Goal: Task Accomplishment & Management: Complete application form

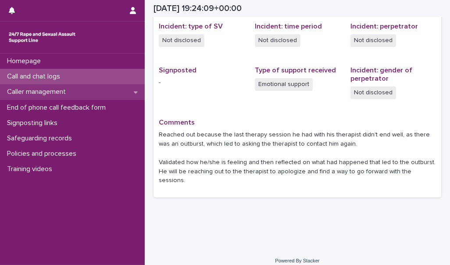
scroll to position [219, 0]
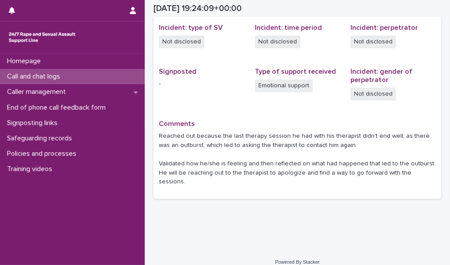
click at [425, 38] on div "Not disclosed" at bounding box center [393, 43] width 86 height 14
click at [84, 79] on div "Call and chat logs" at bounding box center [72, 76] width 145 height 15
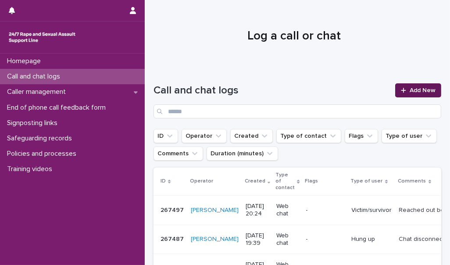
click at [412, 90] on span "Add New" at bounding box center [423, 90] width 26 height 6
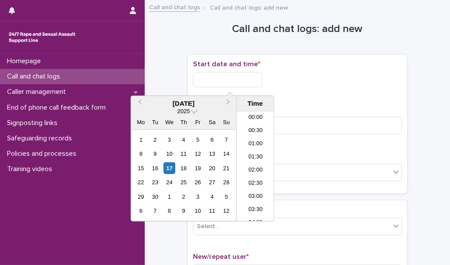
click at [228, 73] on input "text" at bounding box center [227, 79] width 69 height 15
click at [250, 135] on li "20:30" at bounding box center [255, 135] width 37 height 13
type input "**********"
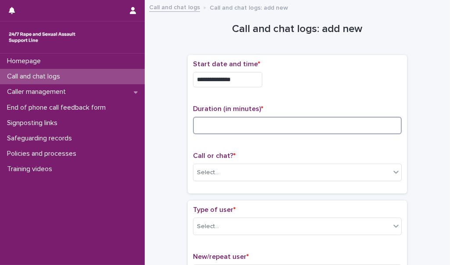
click at [222, 128] on input at bounding box center [297, 126] width 209 height 18
type input "**"
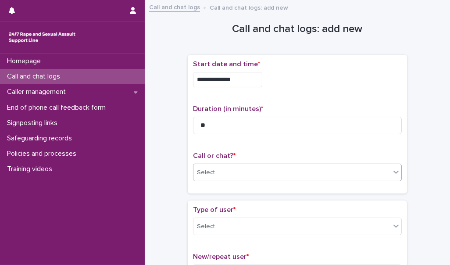
click at [218, 168] on div "Select..." at bounding box center [291, 172] width 197 height 14
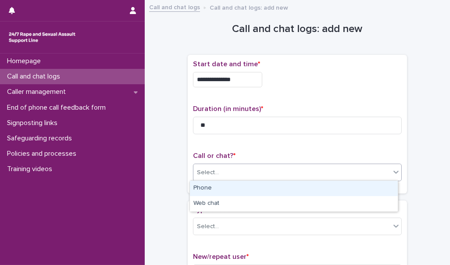
click at [215, 189] on div "Phone" at bounding box center [294, 188] width 208 height 15
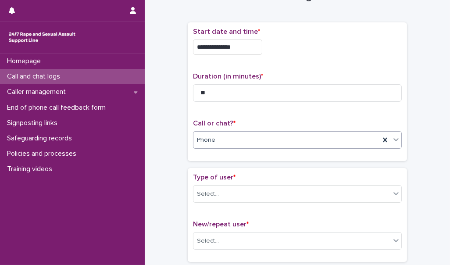
scroll to position [48, 0]
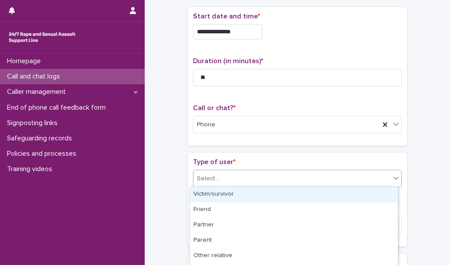
click at [226, 175] on div "Select..." at bounding box center [291, 178] width 197 height 14
click at [225, 194] on div "Victim/survivor" at bounding box center [294, 194] width 208 height 15
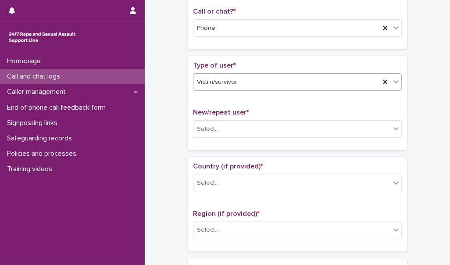
scroll to position [145, 0]
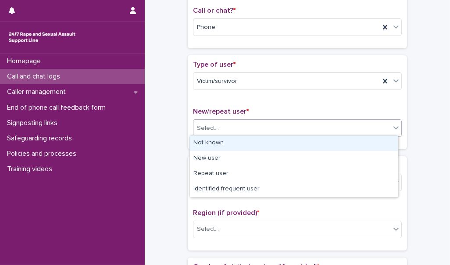
click at [244, 125] on div "Select..." at bounding box center [291, 128] width 197 height 14
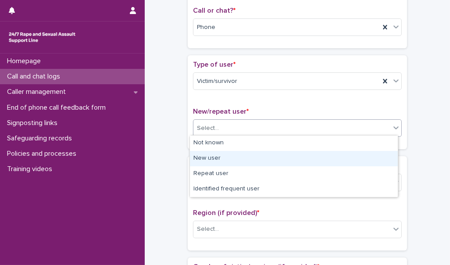
click at [239, 158] on div "New user" at bounding box center [294, 158] width 208 height 15
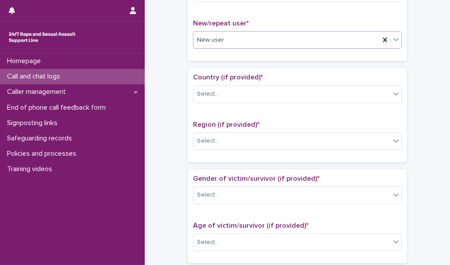
scroll to position [234, 0]
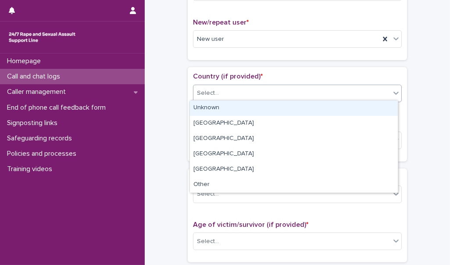
click at [253, 91] on div "Select..." at bounding box center [291, 93] width 197 height 14
click at [252, 110] on div "Unknown" at bounding box center [294, 107] width 208 height 15
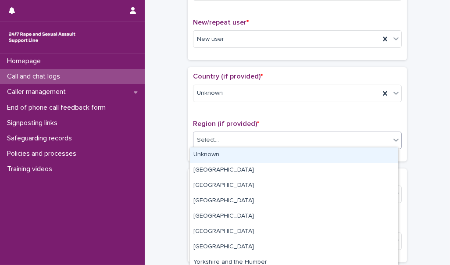
click at [246, 136] on div "Select..." at bounding box center [291, 140] width 197 height 14
click at [242, 157] on div "Unknown" at bounding box center [294, 154] width 208 height 15
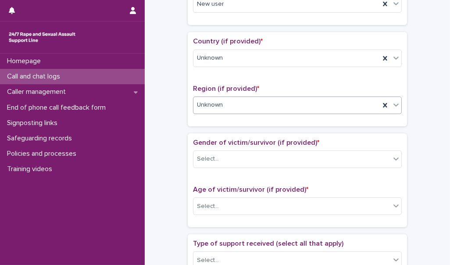
scroll to position [240, 0]
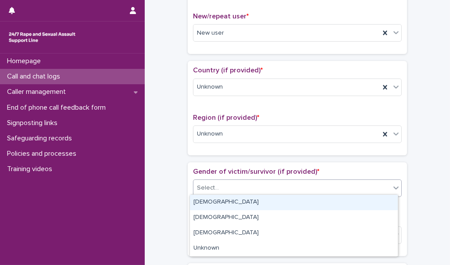
click at [221, 190] on div "Select..." at bounding box center [291, 188] width 197 height 14
click at [221, 199] on div "[DEMOGRAPHIC_DATA]" at bounding box center [294, 202] width 208 height 15
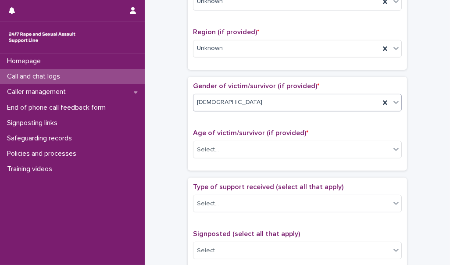
scroll to position [329, 0]
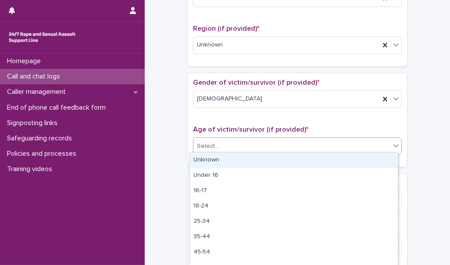
click at [232, 144] on div "Select..." at bounding box center [291, 146] width 197 height 14
click at [231, 166] on div "Unknown" at bounding box center [294, 160] width 208 height 15
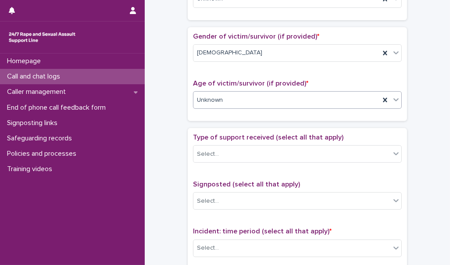
scroll to position [382, 0]
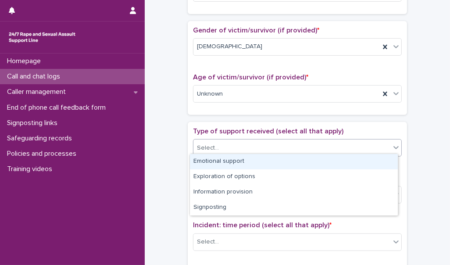
click at [244, 141] on div "Select..." at bounding box center [291, 148] width 197 height 14
click at [240, 168] on div "Emotional support" at bounding box center [294, 161] width 208 height 15
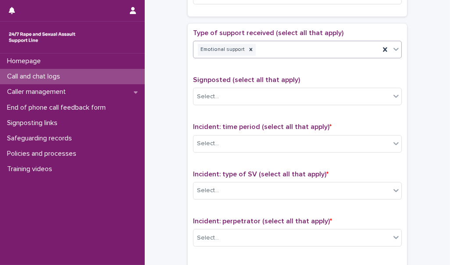
scroll to position [481, 0]
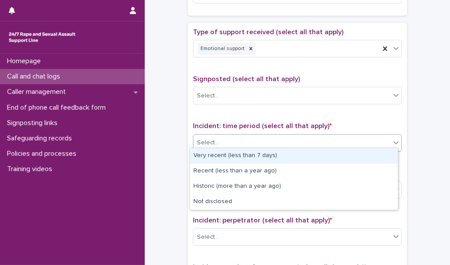
click at [241, 142] on div "Select..." at bounding box center [291, 143] width 197 height 14
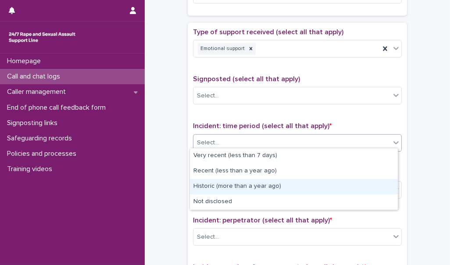
click at [239, 182] on div "Historic (more than a year ago)" at bounding box center [294, 186] width 208 height 15
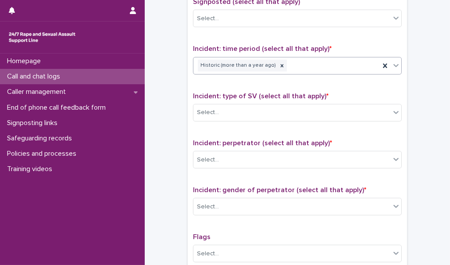
scroll to position [559, 0]
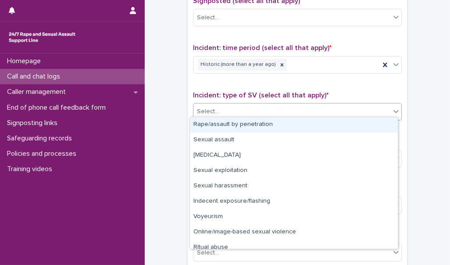
click at [265, 111] on div "Select..." at bounding box center [291, 111] width 197 height 14
click at [264, 125] on div "Rape/assault by penetration" at bounding box center [294, 124] width 208 height 15
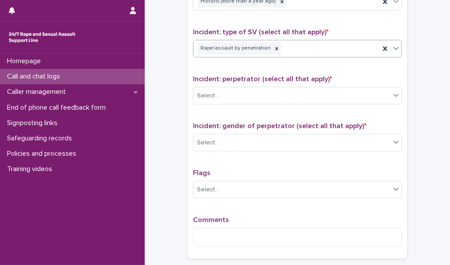
scroll to position [627, 0]
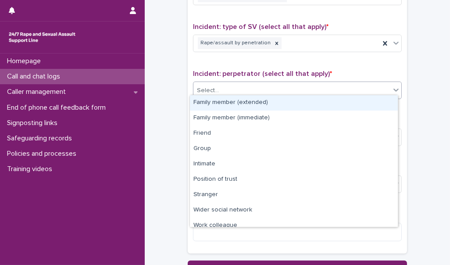
click at [273, 82] on div "Select..." at bounding box center [297, 91] width 209 height 18
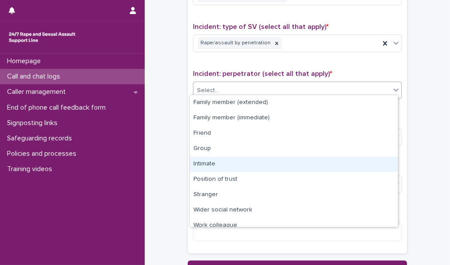
click at [221, 166] on div "Intimate" at bounding box center [294, 164] width 208 height 15
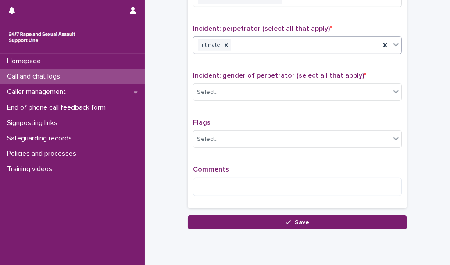
scroll to position [685, 0]
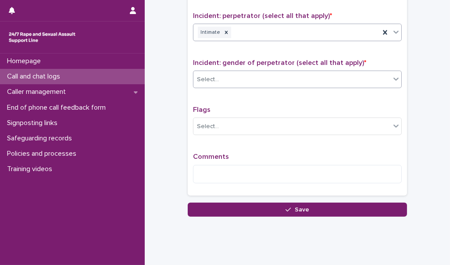
click at [237, 77] on div "Select..." at bounding box center [291, 79] width 197 height 14
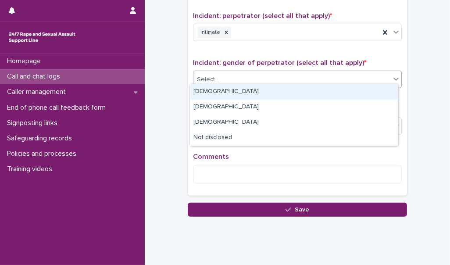
click at [235, 84] on div "[DEMOGRAPHIC_DATA]" at bounding box center [294, 91] width 208 height 15
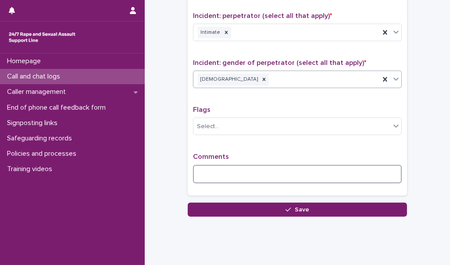
click at [240, 172] on textarea at bounding box center [297, 174] width 209 height 18
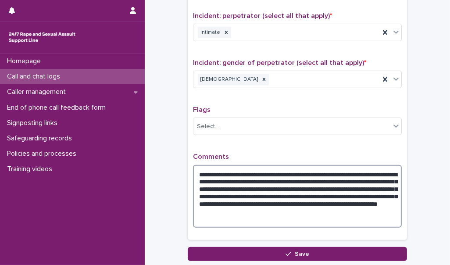
drag, startPoint x: 321, startPoint y: 195, endPoint x: 197, endPoint y: 189, distance: 123.3
click at [197, 189] on textarea "**********" at bounding box center [297, 196] width 209 height 63
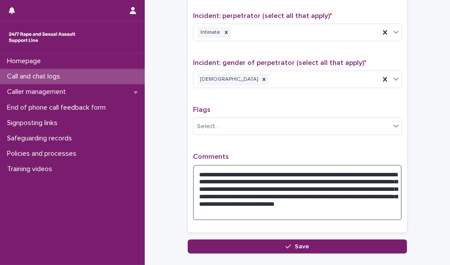
click at [200, 193] on textarea "**********" at bounding box center [297, 192] width 209 height 55
click at [325, 200] on textarea "**********" at bounding box center [297, 192] width 209 height 55
click at [253, 206] on textarea "**********" at bounding box center [297, 192] width 209 height 55
click at [245, 200] on textarea "**********" at bounding box center [297, 192] width 209 height 55
click at [249, 207] on textarea "**********" at bounding box center [297, 192] width 209 height 55
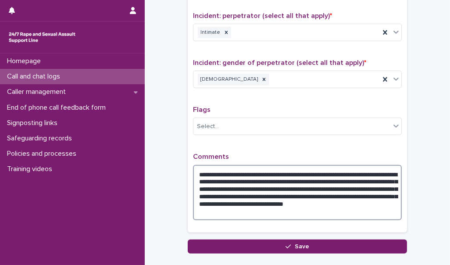
click at [255, 207] on textarea "**********" at bounding box center [297, 192] width 209 height 55
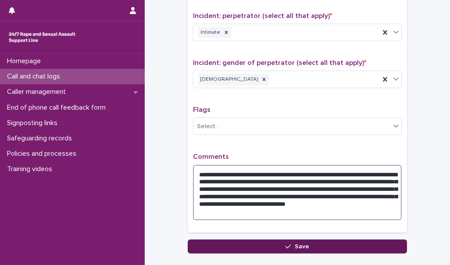
type textarea "**********"
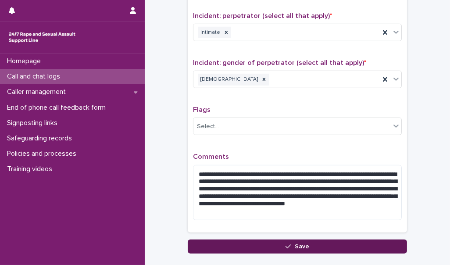
click at [267, 243] on button "Save" at bounding box center [297, 246] width 219 height 14
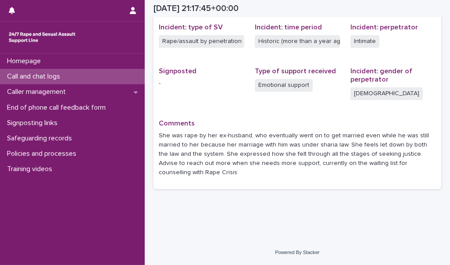
scroll to position [219, 0]
click at [103, 75] on div "Call and chat logs" at bounding box center [72, 76] width 145 height 15
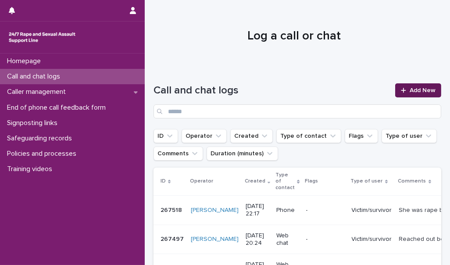
click at [401, 92] on icon at bounding box center [403, 90] width 5 height 6
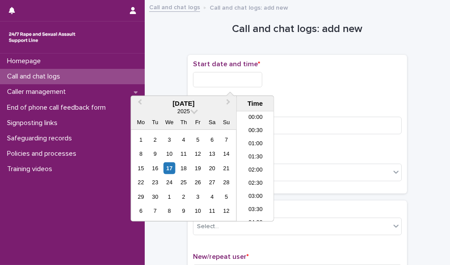
click at [246, 77] on input "text" at bounding box center [227, 79] width 69 height 15
click at [257, 172] on li "22:00" at bounding box center [255, 174] width 37 height 13
type input "**********"
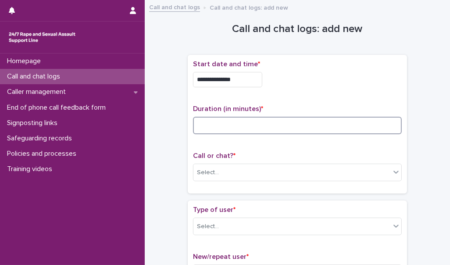
click at [236, 132] on input at bounding box center [297, 126] width 209 height 18
type input "*"
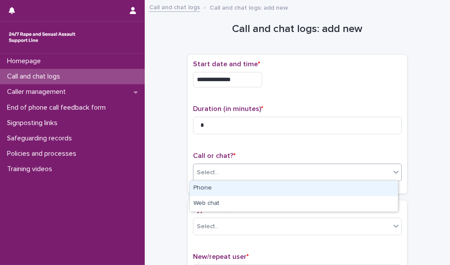
click at [232, 167] on div "Select..." at bounding box center [291, 172] width 197 height 14
click at [232, 185] on div "Phone" at bounding box center [294, 188] width 208 height 15
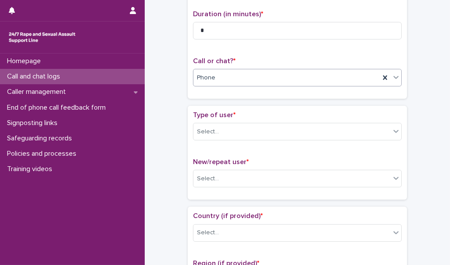
scroll to position [96, 0]
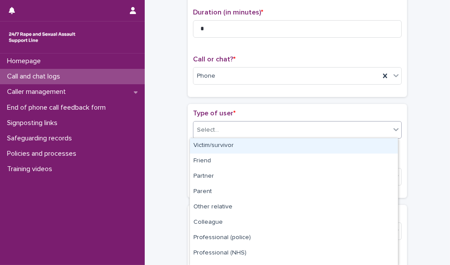
click at [251, 123] on div "Select..." at bounding box center [291, 130] width 197 height 14
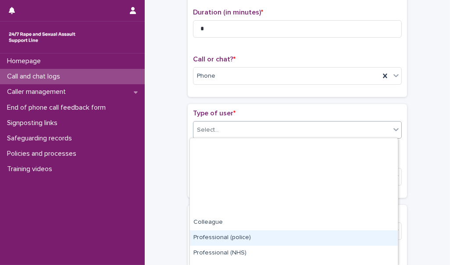
scroll to position [103, 0]
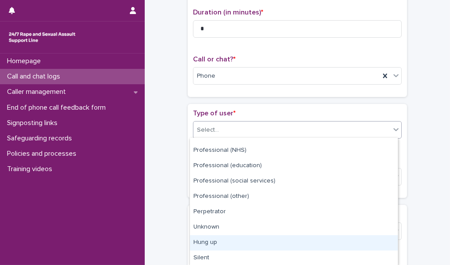
click at [248, 243] on div "Hung up" at bounding box center [294, 242] width 208 height 15
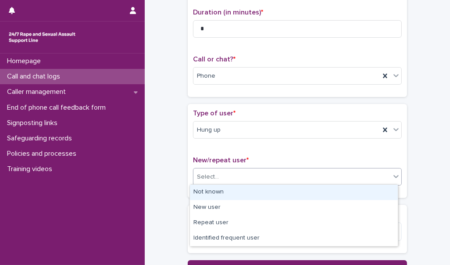
click at [249, 170] on div "Select..." at bounding box center [291, 177] width 197 height 14
click at [242, 185] on div "Not known" at bounding box center [294, 192] width 208 height 15
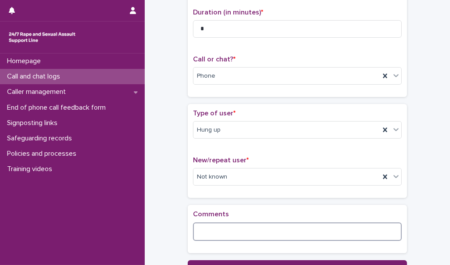
click at [229, 226] on textarea at bounding box center [297, 231] width 209 height 18
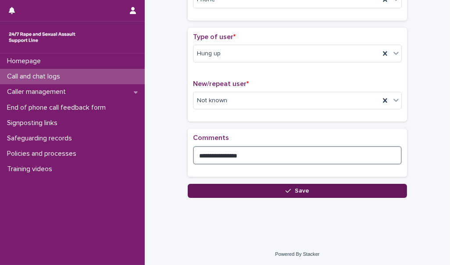
type textarea "**********"
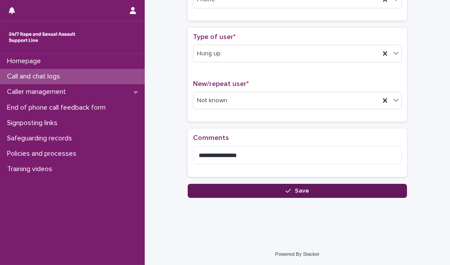
click at [250, 193] on button "Save" at bounding box center [297, 191] width 219 height 14
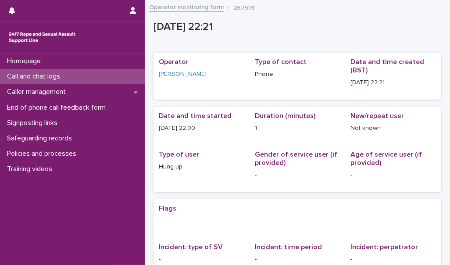
click at [240, 209] on p "Flags" at bounding box center [297, 208] width 277 height 8
click at [129, 82] on div "Call and chat logs" at bounding box center [72, 76] width 145 height 15
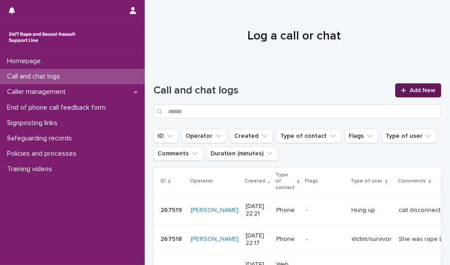
click at [410, 93] on span "Add New" at bounding box center [423, 90] width 26 height 6
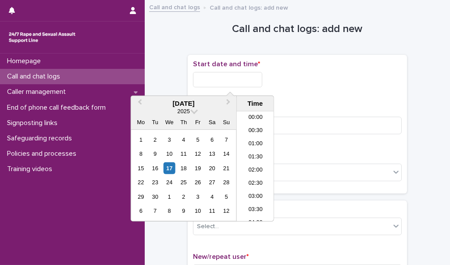
click at [239, 76] on input "text" at bounding box center [227, 79] width 69 height 15
click at [253, 175] on li "22:00" at bounding box center [255, 174] width 37 height 13
type input "**********"
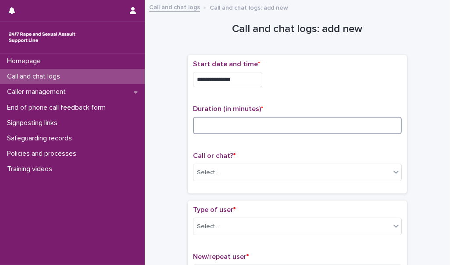
click at [218, 131] on input at bounding box center [297, 126] width 209 height 18
type input "*"
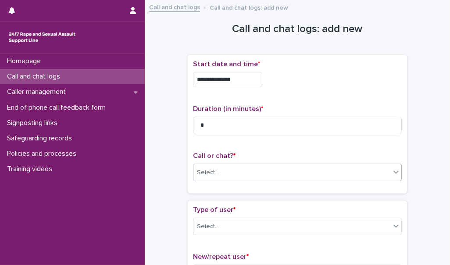
click at [219, 174] on div "Select..." at bounding box center [291, 172] width 197 height 14
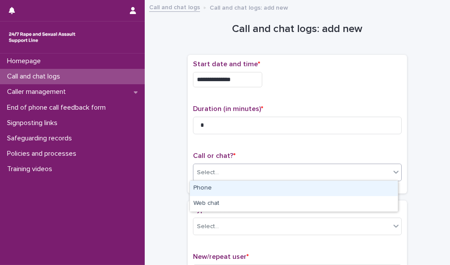
click at [221, 191] on div "Phone" at bounding box center [294, 188] width 208 height 15
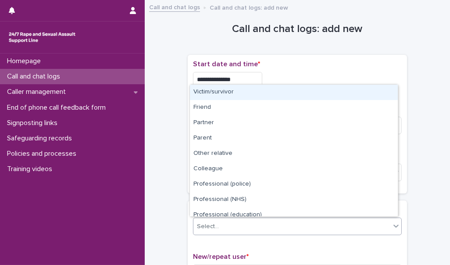
click at [227, 225] on div "Select..." at bounding box center [291, 226] width 197 height 14
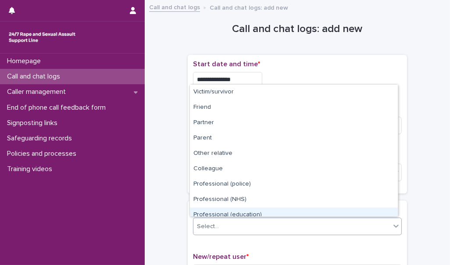
scroll to position [98, 0]
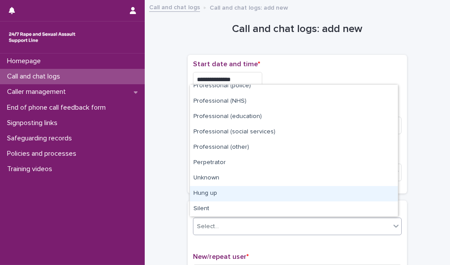
click at [227, 194] on div "Hung up" at bounding box center [294, 193] width 208 height 15
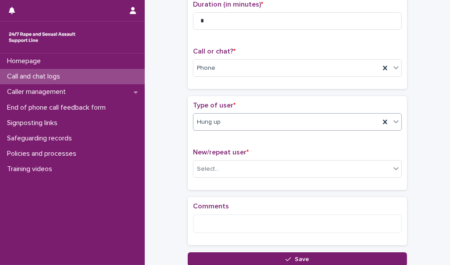
scroll to position [109, 0]
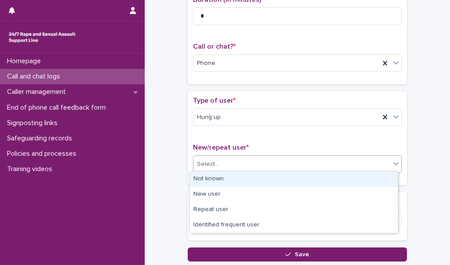
click at [230, 166] on div "Select..." at bounding box center [291, 164] width 197 height 14
click at [232, 178] on div "Not known" at bounding box center [294, 178] width 208 height 15
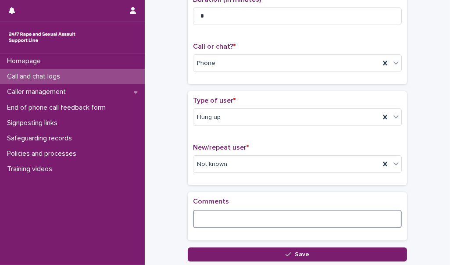
click at [210, 217] on textarea at bounding box center [297, 219] width 209 height 18
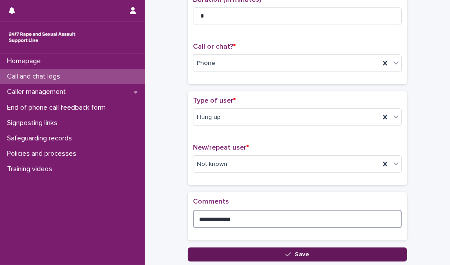
type textarea "**********"
click at [221, 250] on button "Save" at bounding box center [297, 254] width 219 height 14
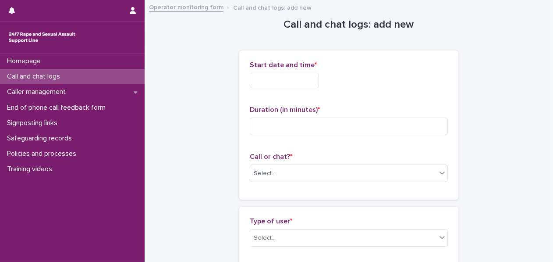
click at [121, 77] on div "Call and chat logs" at bounding box center [72, 76] width 145 height 15
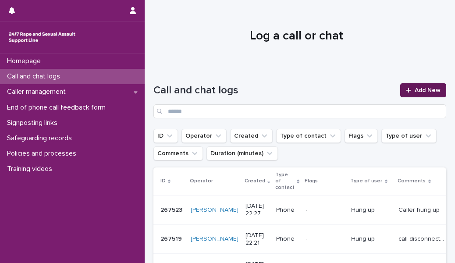
click at [419, 87] on span "Add New" at bounding box center [428, 90] width 26 height 6
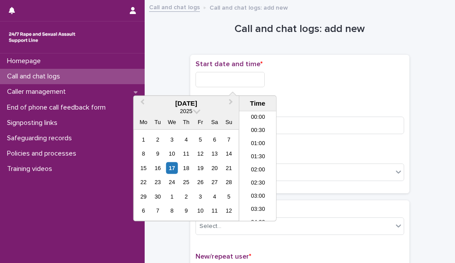
click at [241, 80] on input "text" at bounding box center [230, 79] width 69 height 15
click at [251, 184] on li "22:30" at bounding box center [257, 188] width 37 height 13
type input "**********"
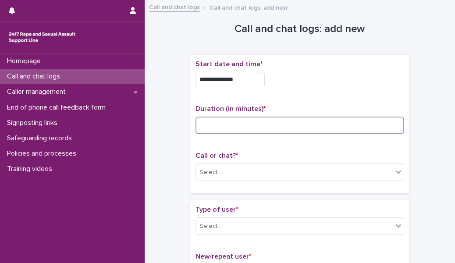
click at [226, 127] on input at bounding box center [300, 126] width 209 height 18
type input "*"
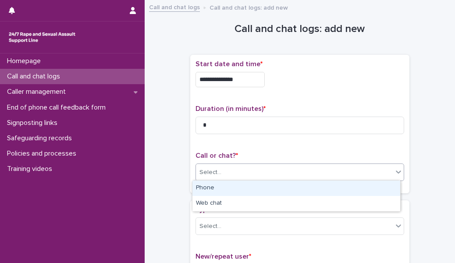
click at [222, 171] on input "text" at bounding box center [222, 172] width 1 height 7
click at [218, 189] on div "Phone" at bounding box center [297, 188] width 208 height 15
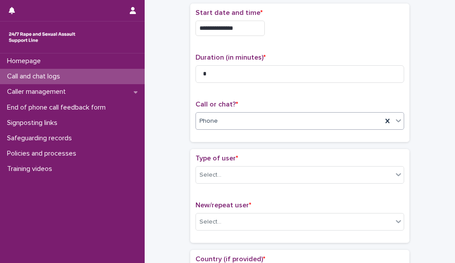
scroll to position [59, 0]
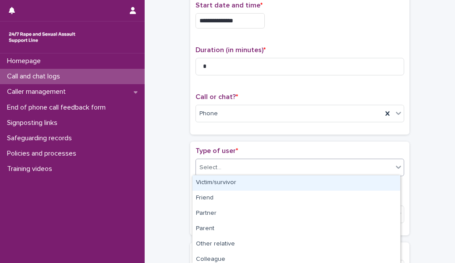
click at [226, 161] on div "Select..." at bounding box center [294, 167] width 197 height 14
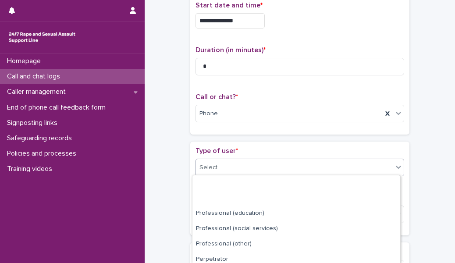
scroll to position [142, 0]
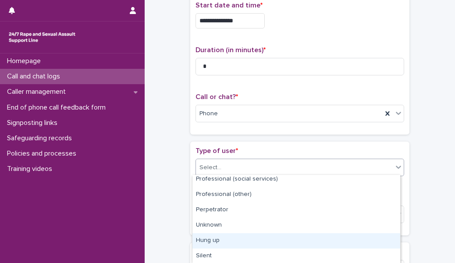
click at [228, 241] on div "Hung up" at bounding box center [297, 240] width 208 height 15
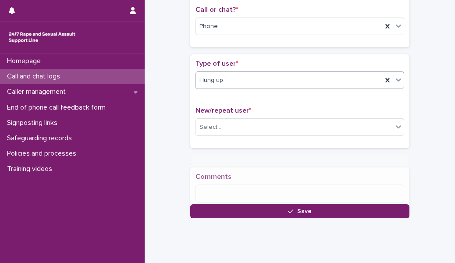
scroll to position [151, 0]
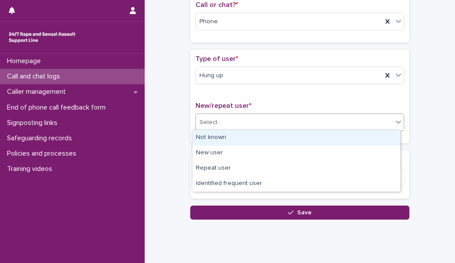
drag, startPoint x: 228, startPoint y: 127, endPoint x: 226, endPoint y: 137, distance: 10.2
click at [226, 137] on body "**********" at bounding box center [227, 131] width 455 height 263
click at [226, 137] on div "Not known" at bounding box center [297, 137] width 208 height 15
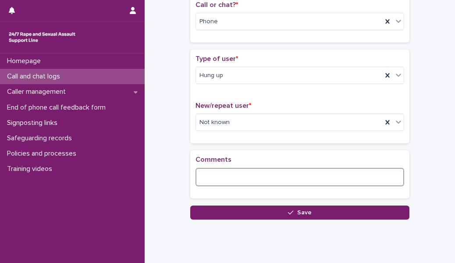
click at [217, 182] on textarea at bounding box center [300, 177] width 209 height 18
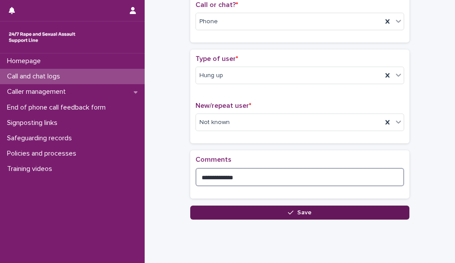
type textarea "**********"
click at [227, 208] on button "Save" at bounding box center [299, 213] width 219 height 14
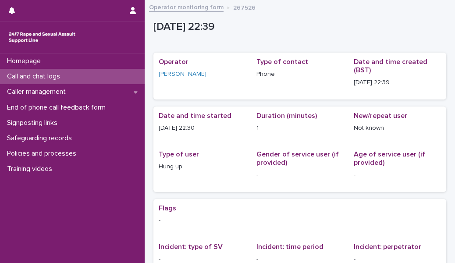
click at [118, 81] on div "Call and chat logs" at bounding box center [72, 76] width 145 height 15
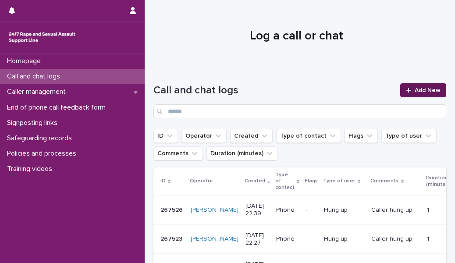
click at [415, 92] on span "Add New" at bounding box center [428, 90] width 26 height 6
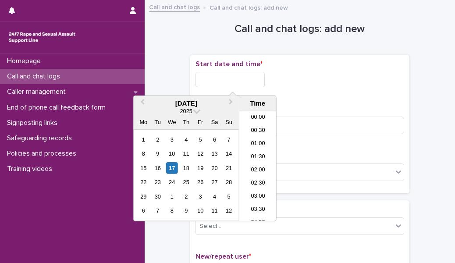
click at [244, 79] on input "text" at bounding box center [230, 79] width 69 height 15
click at [258, 185] on li "22:30" at bounding box center [257, 188] width 37 height 13
type input "**********"
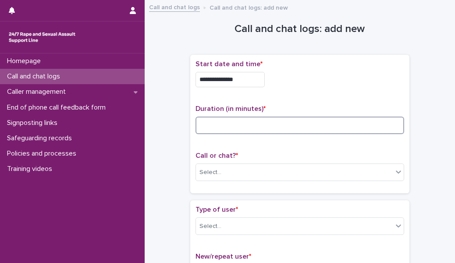
click at [242, 127] on input at bounding box center [300, 126] width 209 height 18
type input "*"
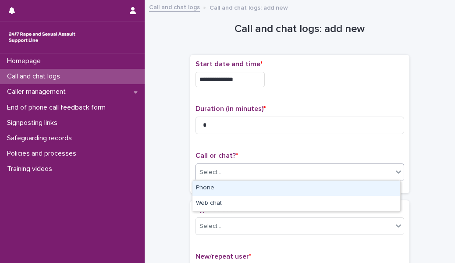
click at [234, 169] on div "Select..." at bounding box center [294, 172] width 197 height 14
click at [238, 185] on div "Phone" at bounding box center [297, 188] width 208 height 15
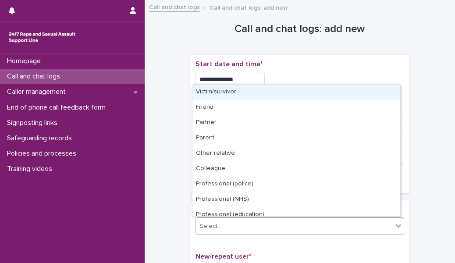
click at [237, 220] on div "Select..." at bounding box center [294, 226] width 197 height 14
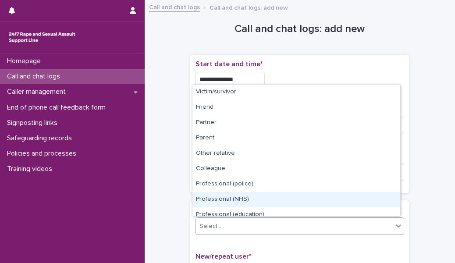
scroll to position [98, 0]
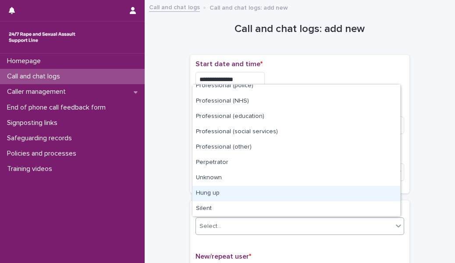
drag, startPoint x: 240, startPoint y: 206, endPoint x: 240, endPoint y: 189, distance: 16.2
click at [240, 189] on div "Hung up" at bounding box center [297, 193] width 208 height 15
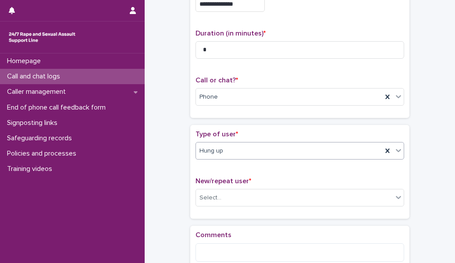
scroll to position [83, 0]
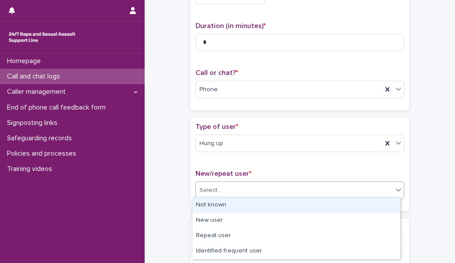
click at [254, 192] on div "Select..." at bounding box center [294, 190] width 197 height 14
click at [249, 206] on div "Not known" at bounding box center [297, 205] width 208 height 15
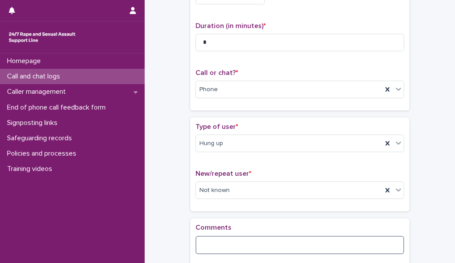
click at [235, 246] on textarea at bounding box center [300, 245] width 209 height 18
click at [228, 245] on textarea "**********" at bounding box center [300, 245] width 209 height 18
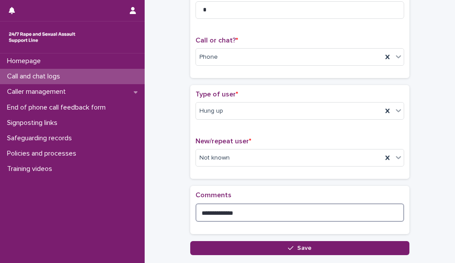
scroll to position [117, 0]
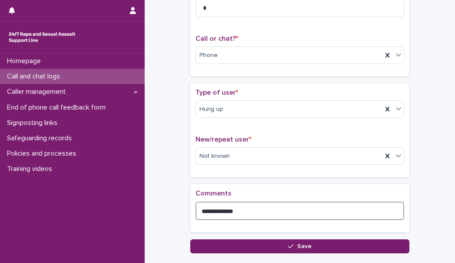
type textarea "**********"
click at [236, 245] on button "Save" at bounding box center [299, 246] width 219 height 14
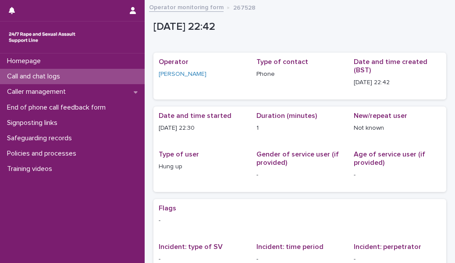
click at [98, 74] on div "Call and chat logs" at bounding box center [72, 76] width 145 height 15
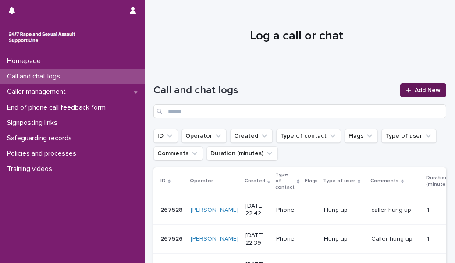
click at [421, 89] on span "Add New" at bounding box center [428, 90] width 26 height 6
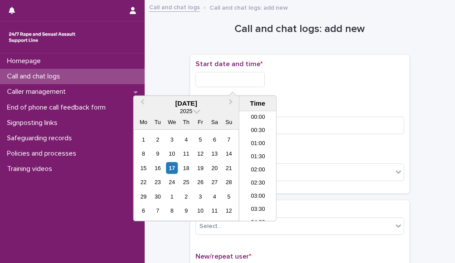
click at [236, 76] on input "text" at bounding box center [230, 79] width 69 height 15
click at [253, 187] on li "22:30" at bounding box center [257, 188] width 37 height 13
type input "**********"
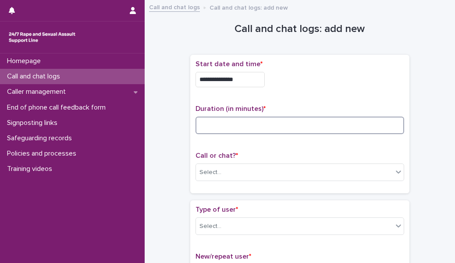
click at [229, 122] on input at bounding box center [300, 126] width 209 height 18
type input "*"
click at [212, 168] on div "Select..." at bounding box center [211, 172] width 22 height 9
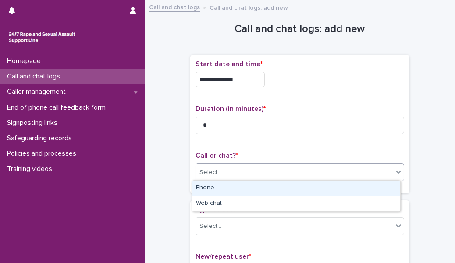
click at [213, 188] on div "Phone" at bounding box center [297, 188] width 208 height 15
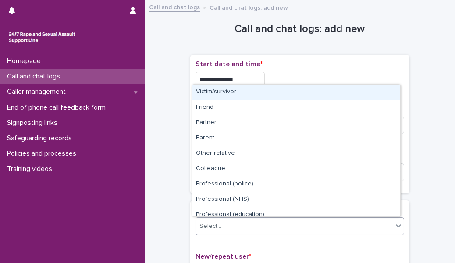
click at [215, 226] on div "Select..." at bounding box center [211, 226] width 22 height 9
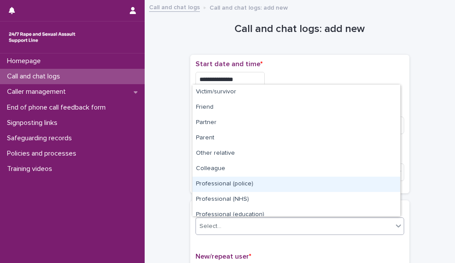
scroll to position [98, 0]
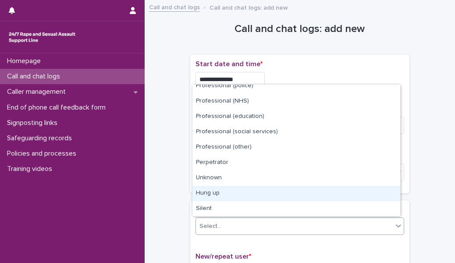
click at [215, 193] on div "Hung up" at bounding box center [297, 193] width 208 height 15
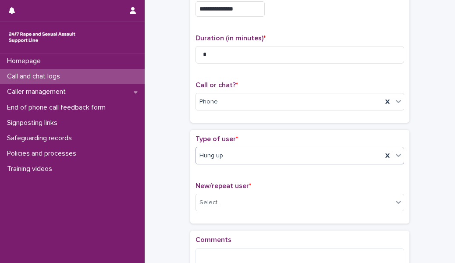
scroll to position [79, 0]
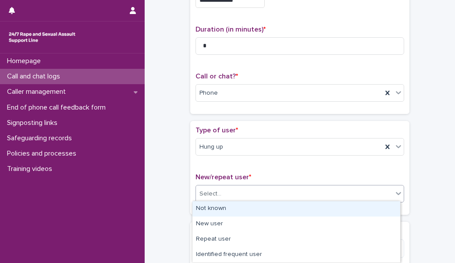
click at [228, 191] on div "Select..." at bounding box center [294, 194] width 197 height 14
click at [225, 215] on div "Not known" at bounding box center [297, 208] width 208 height 15
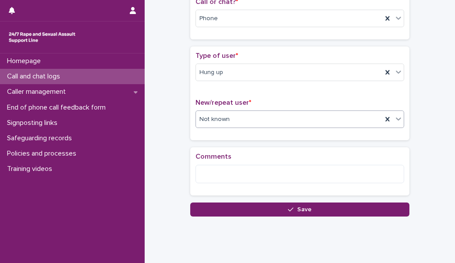
scroll to position [155, 0]
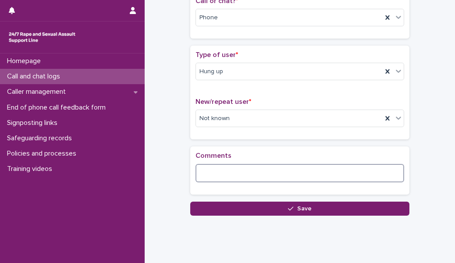
click at [223, 174] on textarea at bounding box center [300, 173] width 209 height 18
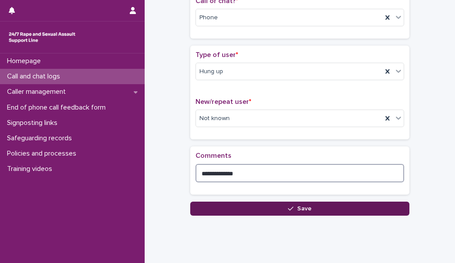
type textarea "**********"
click at [229, 207] on button "Save" at bounding box center [299, 209] width 219 height 14
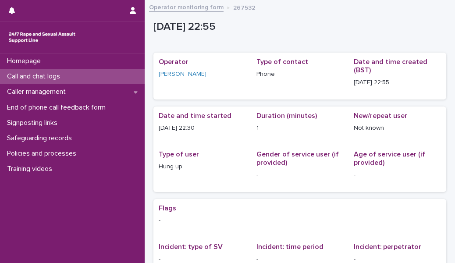
click at [93, 78] on div "Call and chat logs" at bounding box center [72, 76] width 145 height 15
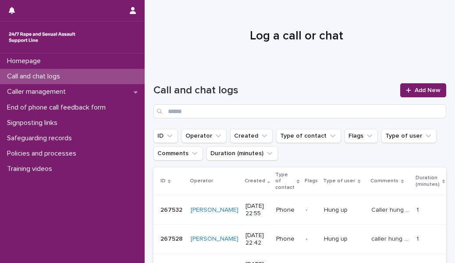
click at [418, 53] on div at bounding box center [297, 33] width 304 height 66
click at [415, 90] on span "Add New" at bounding box center [428, 90] width 26 height 6
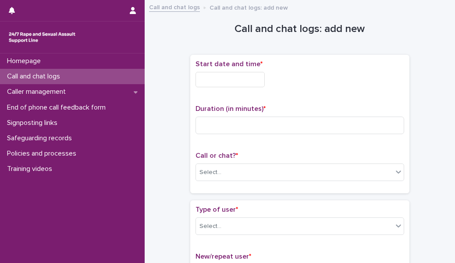
click at [251, 69] on div "Start date and time *" at bounding box center [300, 77] width 209 height 34
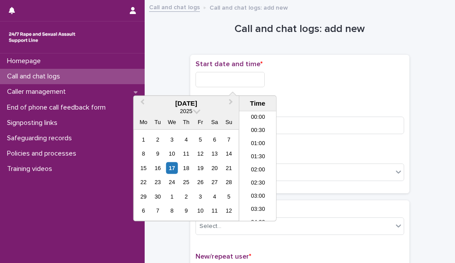
scroll to position [522, 0]
click at [247, 76] on input "text" at bounding box center [230, 79] width 69 height 15
click at [259, 185] on li "22:30" at bounding box center [257, 188] width 37 height 13
type input "**********"
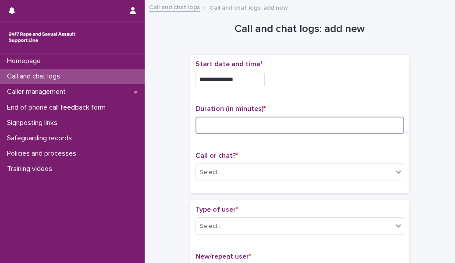
click at [238, 128] on input at bounding box center [300, 126] width 209 height 18
type input "*"
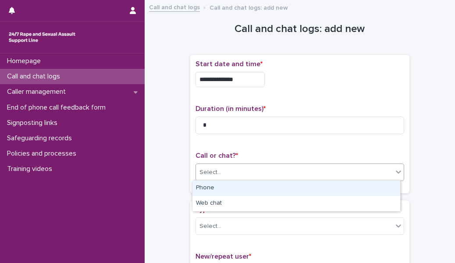
click at [237, 175] on div "Select..." at bounding box center [294, 172] width 197 height 14
click at [244, 193] on div "Phone" at bounding box center [297, 188] width 208 height 15
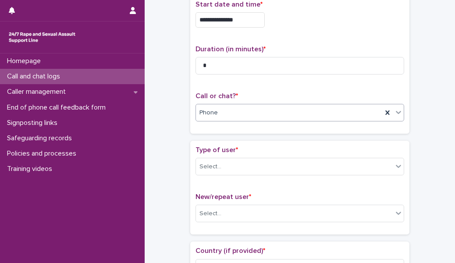
scroll to position [62, 0]
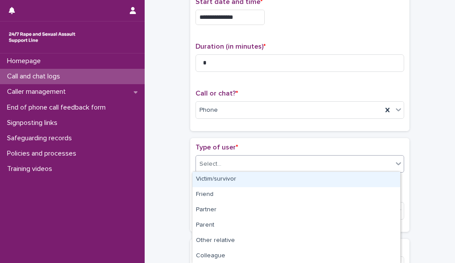
click at [253, 159] on div "Select..." at bounding box center [294, 164] width 197 height 14
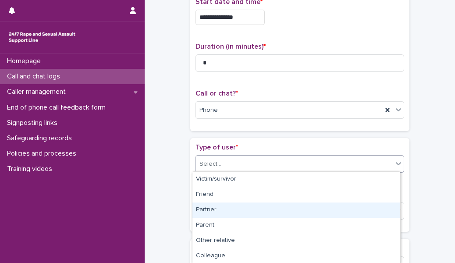
scroll to position [138, 0]
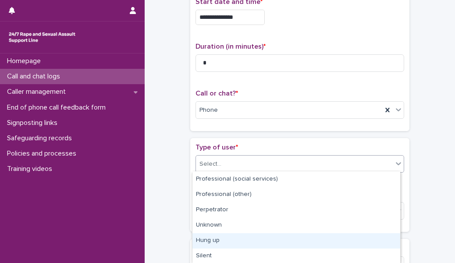
click at [248, 236] on div "Hung up" at bounding box center [297, 240] width 208 height 15
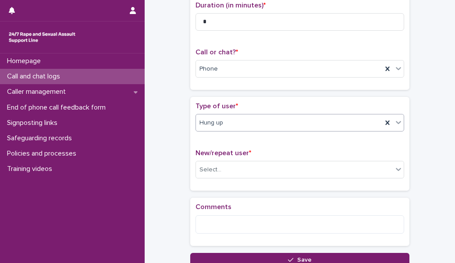
scroll to position [105, 0]
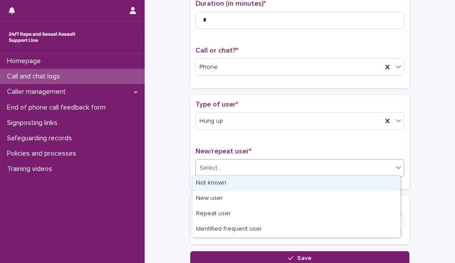
click at [242, 164] on div "Select..." at bounding box center [294, 168] width 197 height 14
click at [235, 186] on div "Not known" at bounding box center [297, 183] width 208 height 15
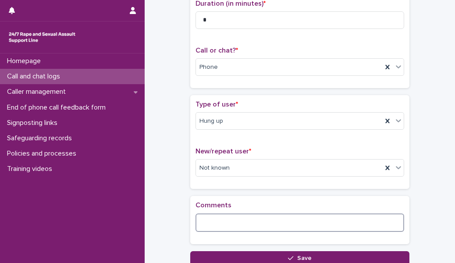
click at [225, 214] on textarea at bounding box center [300, 223] width 209 height 18
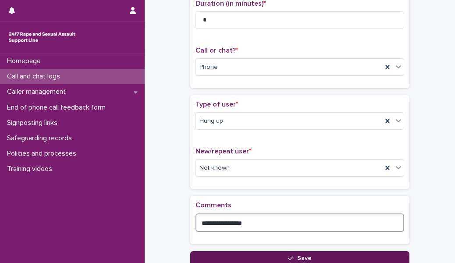
type textarea "**********"
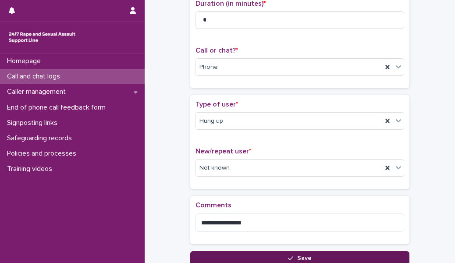
click at [254, 259] on button "Save" at bounding box center [299, 258] width 219 height 14
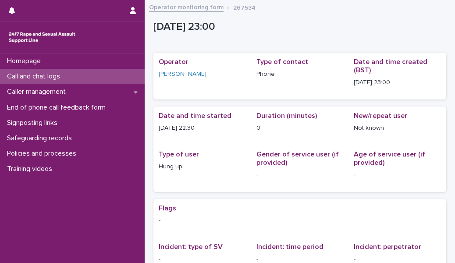
click at [114, 75] on div "Call and chat logs" at bounding box center [72, 76] width 145 height 15
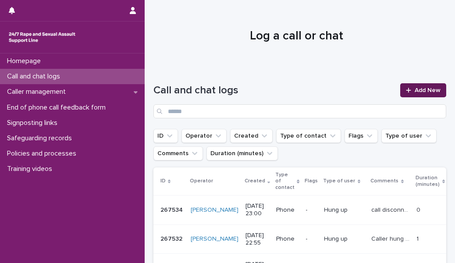
click at [415, 92] on span "Add New" at bounding box center [428, 90] width 26 height 6
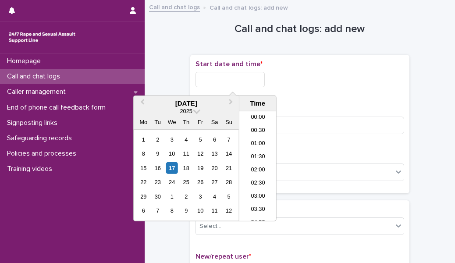
click at [240, 81] on input "text" at bounding box center [230, 79] width 69 height 15
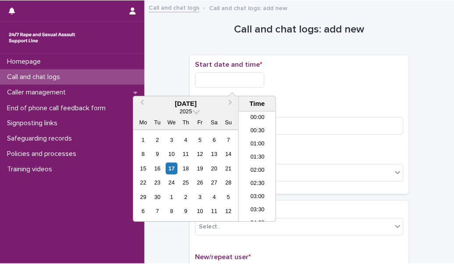
scroll to position [522, 0]
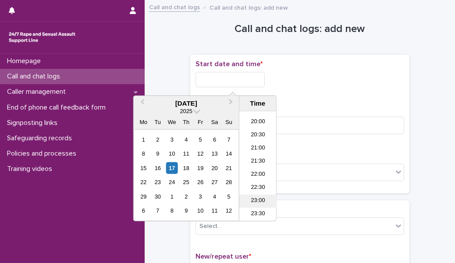
click at [260, 203] on li "23:00" at bounding box center [257, 201] width 37 height 13
type input "**********"
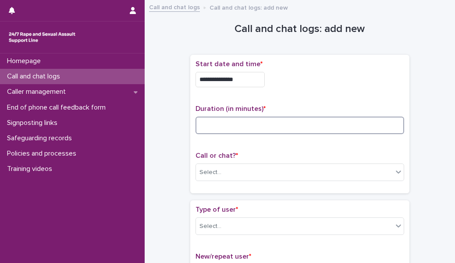
click at [214, 123] on input at bounding box center [300, 126] width 209 height 18
type input "*"
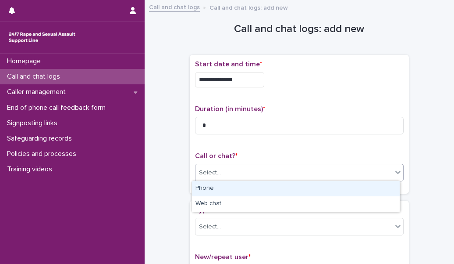
click at [229, 168] on div "Select..." at bounding box center [294, 172] width 197 height 14
click at [232, 184] on div "Phone" at bounding box center [296, 188] width 208 height 15
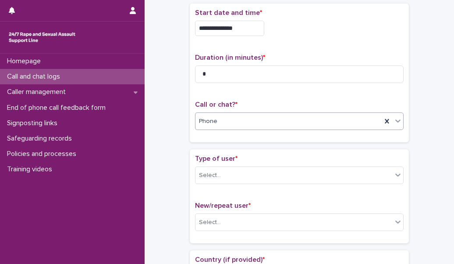
scroll to position [60, 0]
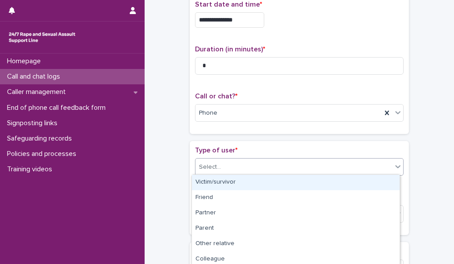
click at [248, 164] on div "Select..." at bounding box center [294, 167] width 197 height 14
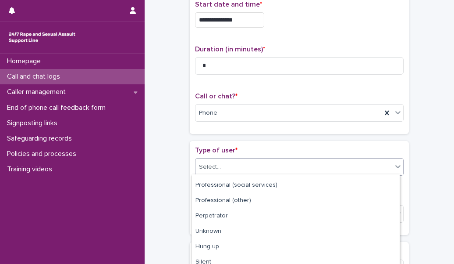
scroll to position [140, 0]
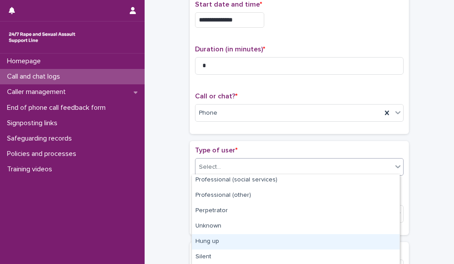
click at [246, 243] on div "Hung up" at bounding box center [296, 241] width 208 height 15
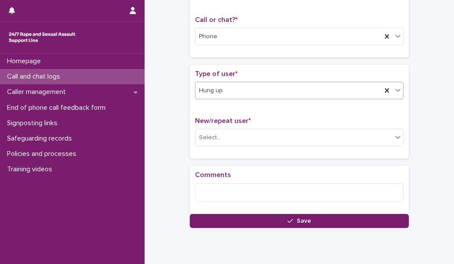
scroll to position [174, 0]
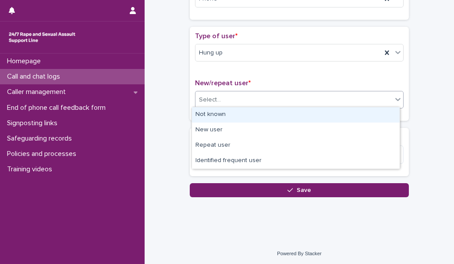
click at [241, 102] on div "Select..." at bounding box center [294, 100] width 197 height 14
click at [241, 113] on div "Not known" at bounding box center [296, 114] width 208 height 15
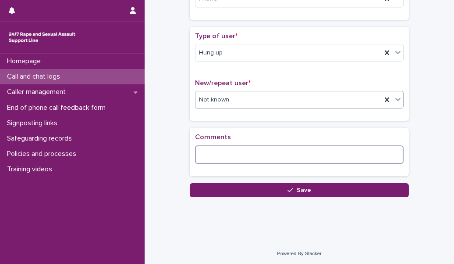
click at [236, 150] on textarea at bounding box center [299, 154] width 209 height 18
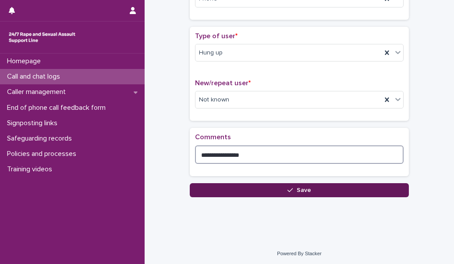
type textarea "**********"
click at [239, 183] on button "Save" at bounding box center [299, 190] width 219 height 14
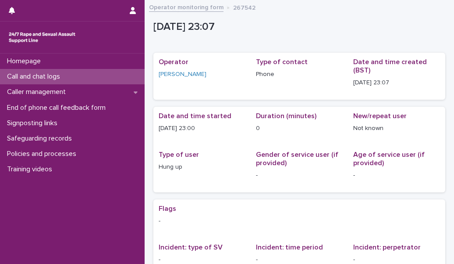
scroll to position [174, 0]
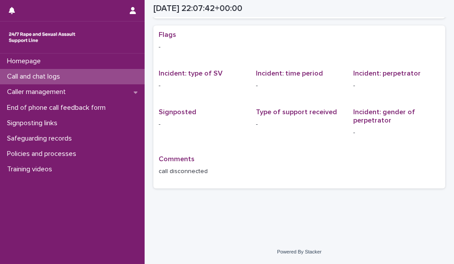
click at [61, 79] on p "Call and chat logs" at bounding box center [36, 76] width 64 height 8
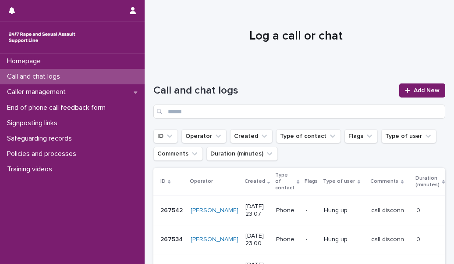
click at [43, 235] on div "Homepage Call and chat logs Caller management End of phone call feedback form S…" at bounding box center [72, 158] width 145 height 210
click at [414, 87] on span "Add New" at bounding box center [427, 90] width 26 height 6
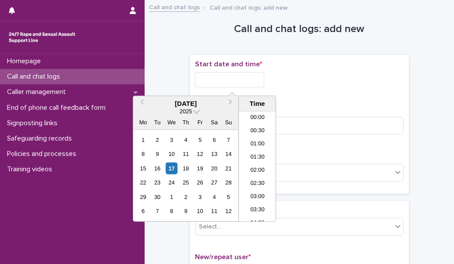
click at [226, 76] on input "text" at bounding box center [229, 79] width 69 height 15
click at [261, 200] on li "23:00" at bounding box center [257, 201] width 37 height 13
type input "**********"
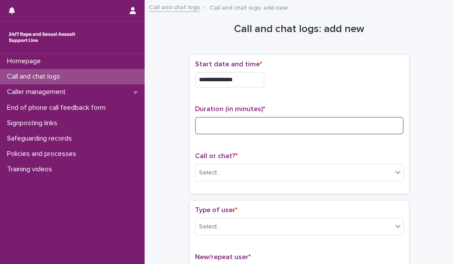
click at [232, 132] on input at bounding box center [299, 126] width 209 height 18
type input "*"
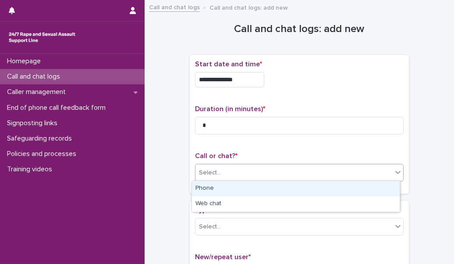
click at [226, 167] on div "Select..." at bounding box center [294, 172] width 197 height 14
click at [231, 190] on div "Phone" at bounding box center [296, 188] width 208 height 15
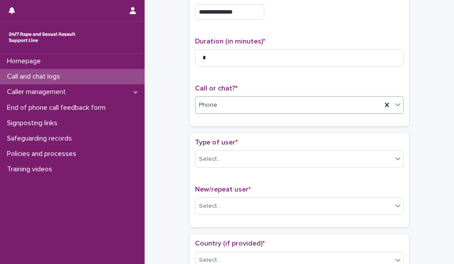
scroll to position [68, 0]
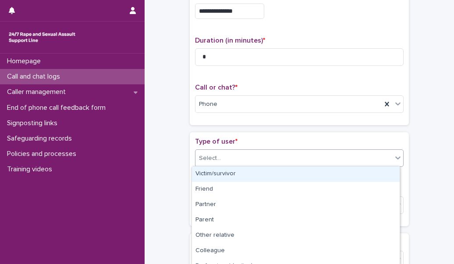
click at [241, 152] on div "Select..." at bounding box center [294, 158] width 197 height 14
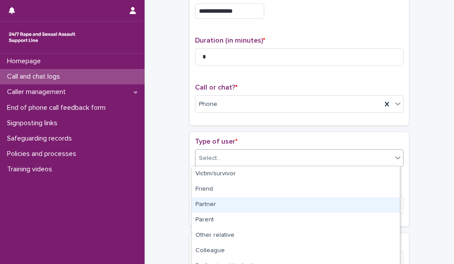
scroll to position [132, 0]
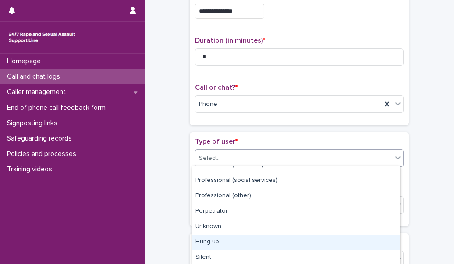
drag, startPoint x: 250, startPoint y: 232, endPoint x: 248, endPoint y: 247, distance: 15.1
click at [248, 247] on div "Hung up" at bounding box center [296, 241] width 208 height 15
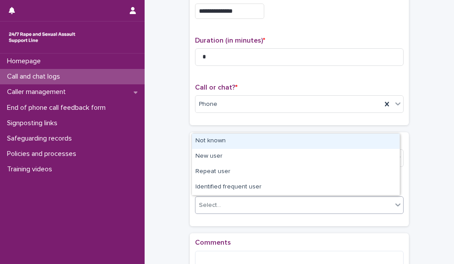
click at [241, 205] on div "Select..." at bounding box center [294, 205] width 197 height 14
click at [228, 144] on div "Not known" at bounding box center [296, 140] width 208 height 15
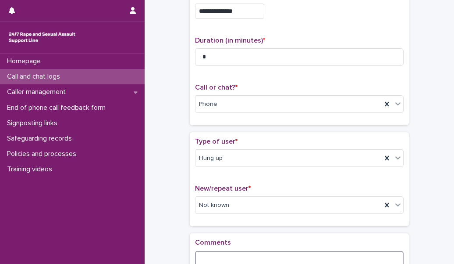
click at [217, 253] on textarea at bounding box center [299, 259] width 209 height 18
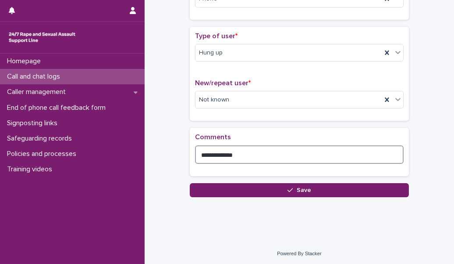
scroll to position [174, 0]
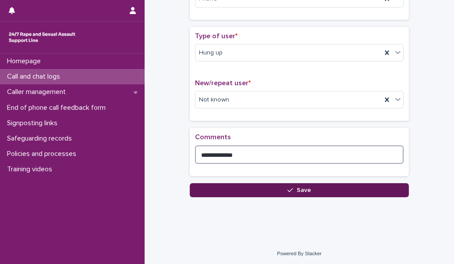
type textarea "**********"
click at [240, 193] on button "Save" at bounding box center [299, 190] width 219 height 14
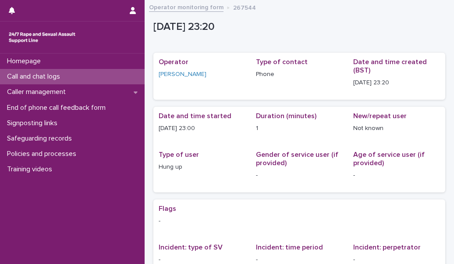
click at [116, 72] on div "Call and chat logs" at bounding box center [72, 76] width 145 height 15
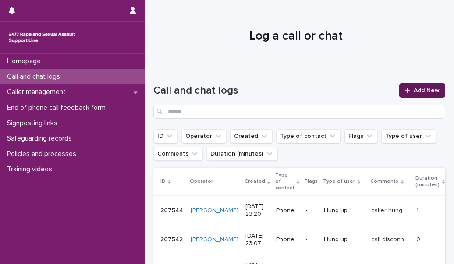
click at [414, 93] on span "Add New" at bounding box center [427, 90] width 26 height 6
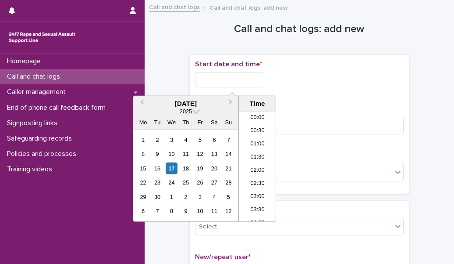
scroll to position [522, 0]
click at [212, 82] on input "text" at bounding box center [229, 79] width 69 height 15
click at [254, 214] on li "23:30" at bounding box center [257, 214] width 37 height 13
type input "**********"
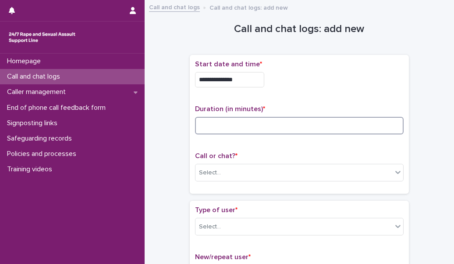
click at [201, 129] on input at bounding box center [299, 126] width 209 height 18
type input "*"
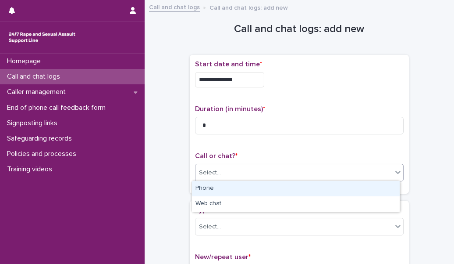
click at [209, 168] on div "Select..." at bounding box center [210, 172] width 22 height 9
click at [206, 189] on div "Phone" at bounding box center [296, 188] width 208 height 15
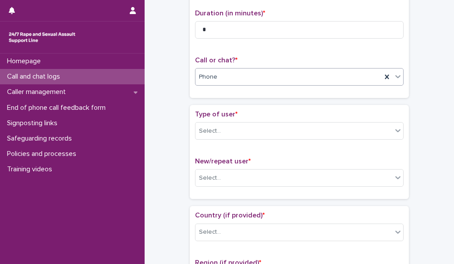
scroll to position [103, 0]
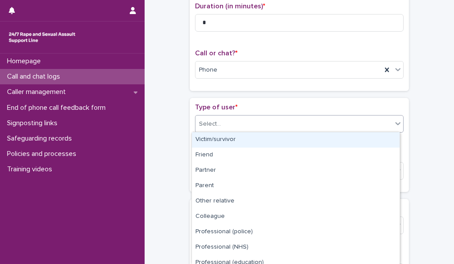
click at [209, 123] on div "Select..." at bounding box center [210, 123] width 22 height 9
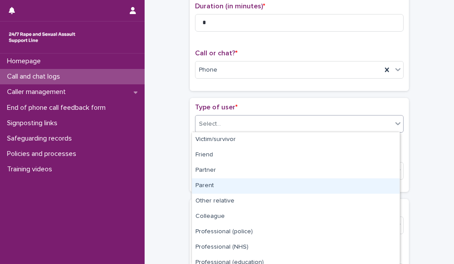
scroll to position [98, 0]
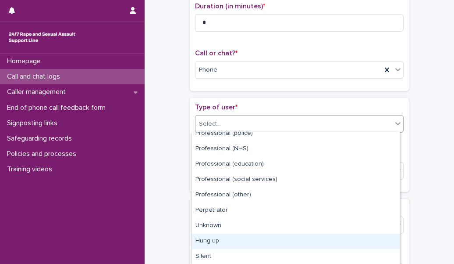
click at [221, 236] on div "Hung up" at bounding box center [296, 240] width 208 height 15
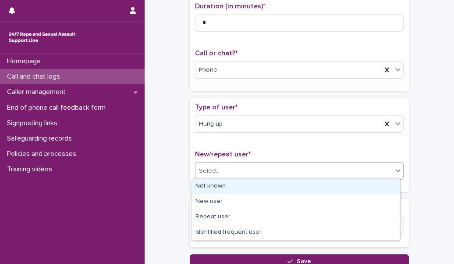
click at [212, 164] on div "Select..." at bounding box center [294, 171] width 197 height 14
click at [213, 186] on div "Not known" at bounding box center [296, 185] width 208 height 15
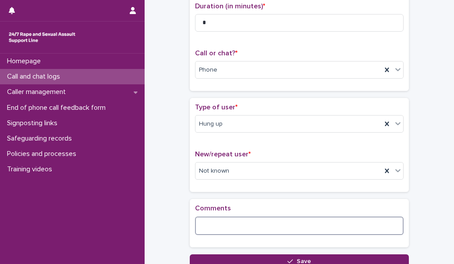
click at [206, 223] on textarea at bounding box center [299, 225] width 209 height 18
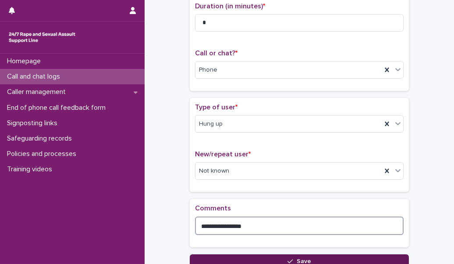
type textarea "**********"
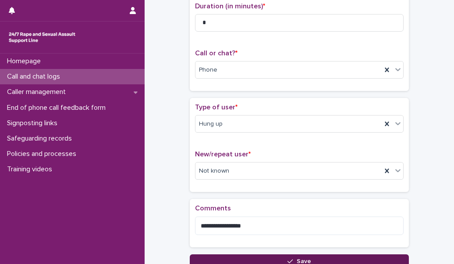
click at [221, 258] on button "Save" at bounding box center [299, 261] width 219 height 14
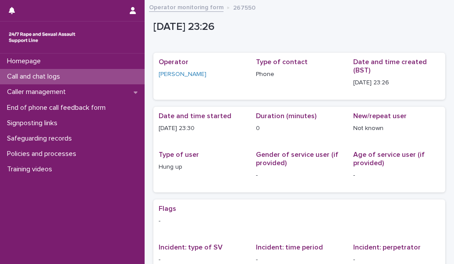
click at [114, 79] on div "Call and chat logs" at bounding box center [72, 76] width 145 height 15
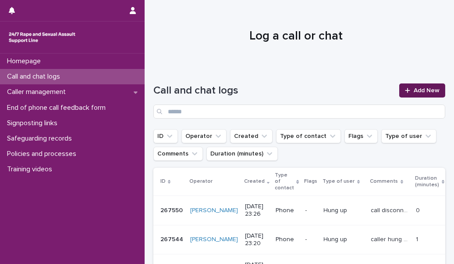
click at [417, 95] on link "Add New" at bounding box center [422, 90] width 46 height 14
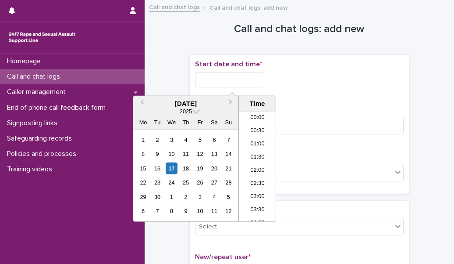
scroll to position [522, 0]
click at [261, 78] on input "text" at bounding box center [229, 79] width 69 height 15
click at [260, 214] on li "23:30" at bounding box center [257, 214] width 37 height 13
type input "**********"
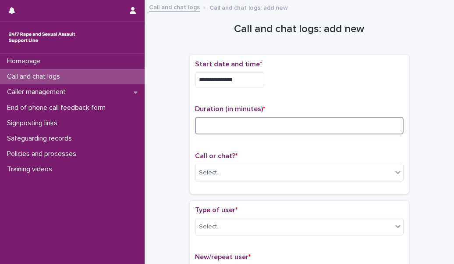
click at [239, 126] on input at bounding box center [299, 126] width 209 height 18
type input "*"
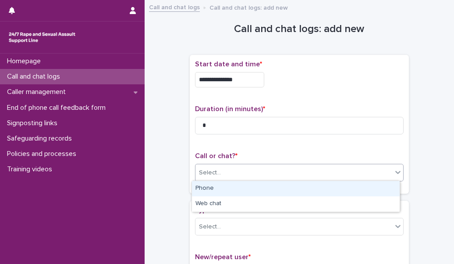
click at [236, 166] on div "Select..." at bounding box center [294, 172] width 197 height 14
click at [239, 186] on div "Phone" at bounding box center [296, 188] width 208 height 15
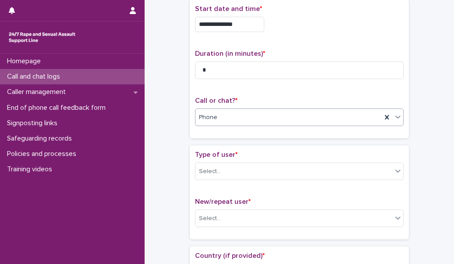
scroll to position [76, 0]
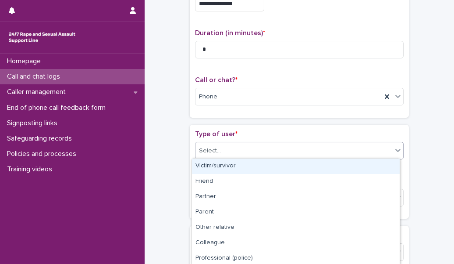
click at [240, 153] on div "Select..." at bounding box center [294, 150] width 197 height 14
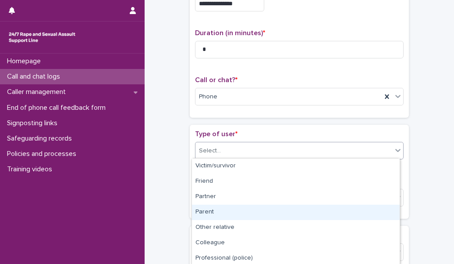
scroll to position [124, 0]
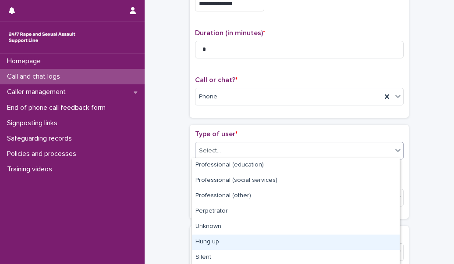
click at [237, 244] on div "Hung up" at bounding box center [296, 241] width 208 height 15
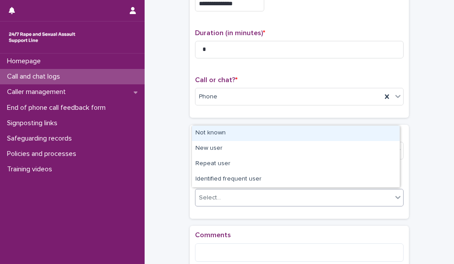
click at [230, 192] on div "Select..." at bounding box center [294, 197] width 197 height 14
drag, startPoint x: 226, startPoint y: 142, endPoint x: 226, endPoint y: 136, distance: 5.3
click at [226, 136] on div "Not known" at bounding box center [296, 132] width 208 height 15
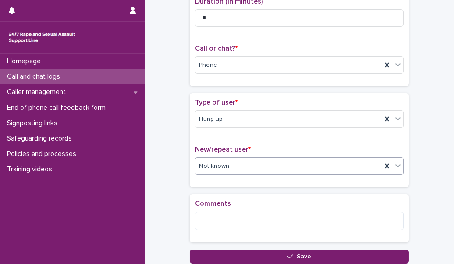
scroll to position [108, 0]
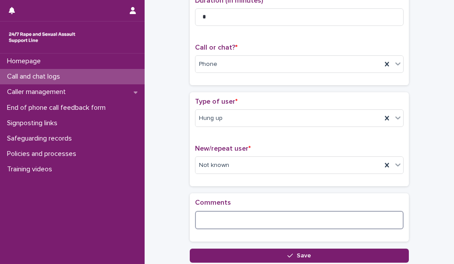
click at [214, 223] on textarea at bounding box center [299, 219] width 209 height 18
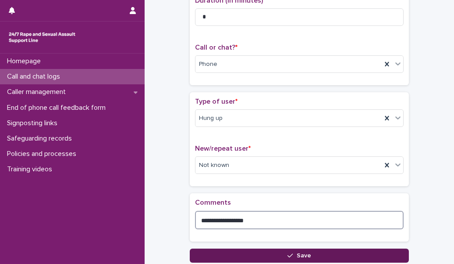
type textarea "**********"
click at [239, 257] on button "Save" at bounding box center [299, 255] width 219 height 14
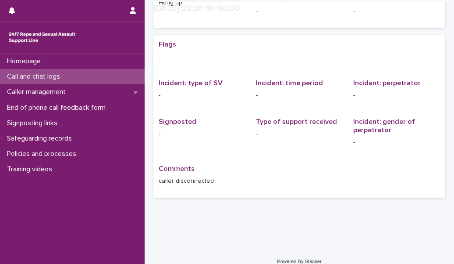
scroll to position [174, 0]
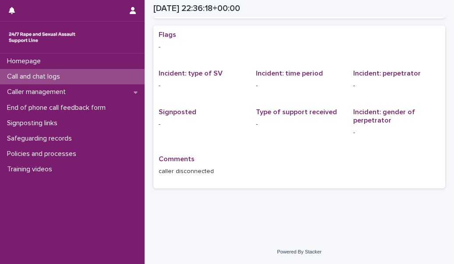
click at [50, 79] on p "Call and chat logs" at bounding box center [36, 76] width 64 height 8
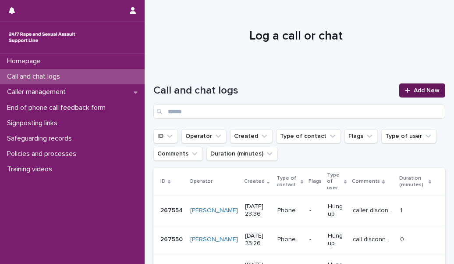
click at [416, 87] on span "Add New" at bounding box center [427, 90] width 26 height 6
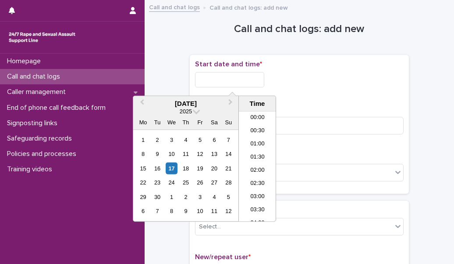
scroll to position [522, 0]
click at [210, 78] on input "text" at bounding box center [229, 79] width 69 height 15
click at [244, 211] on li "23:30" at bounding box center [257, 214] width 37 height 13
type input "**********"
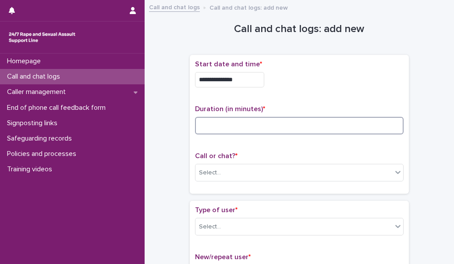
click at [221, 126] on input at bounding box center [299, 126] width 209 height 18
type input "*"
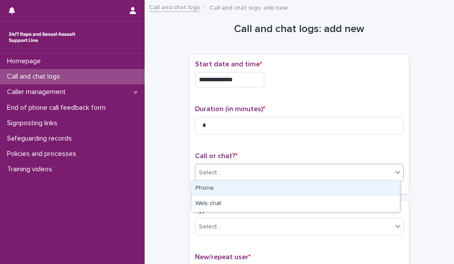
click at [246, 175] on div "Select..." at bounding box center [294, 172] width 197 height 14
click at [244, 187] on div "Phone" at bounding box center [296, 188] width 208 height 15
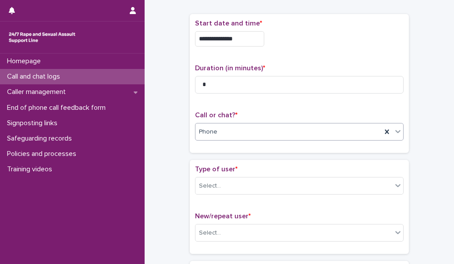
scroll to position [41, 0]
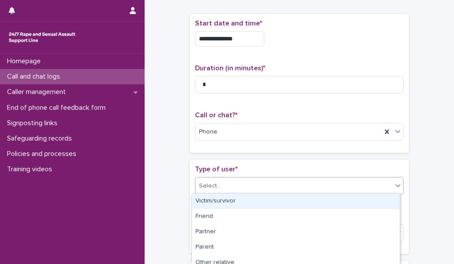
click at [235, 180] on div "Select..." at bounding box center [294, 185] width 197 height 14
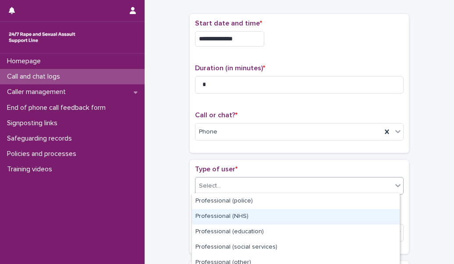
scroll to position [159, 0]
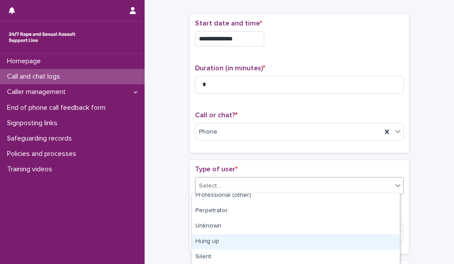
click at [238, 237] on div "Hung up" at bounding box center [296, 241] width 208 height 15
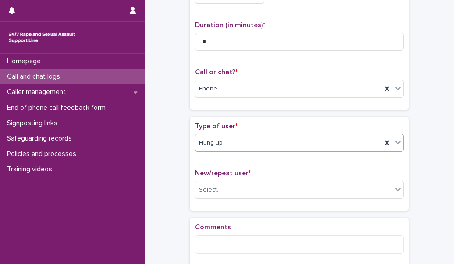
scroll to position [96, 0]
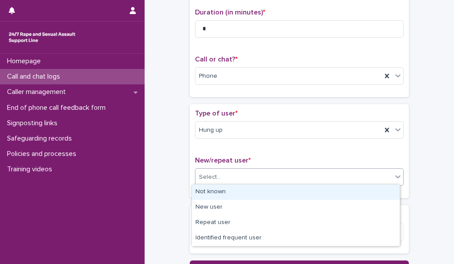
click at [228, 175] on div "Select..." at bounding box center [294, 177] width 197 height 14
click at [227, 186] on div "Not known" at bounding box center [296, 191] width 208 height 15
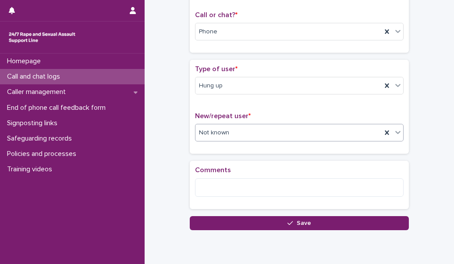
scroll to position [143, 0]
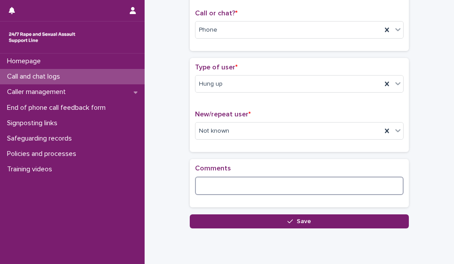
click at [205, 191] on textarea at bounding box center [299, 185] width 209 height 18
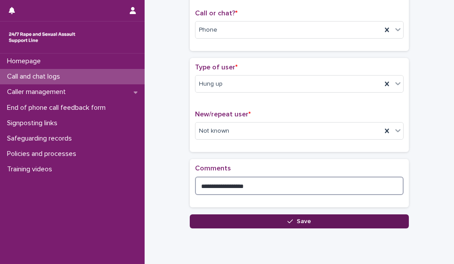
type textarea "**********"
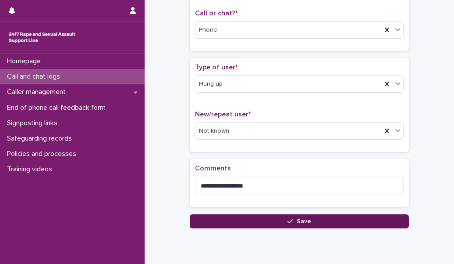
click at [220, 224] on button "Save" at bounding box center [299, 221] width 219 height 14
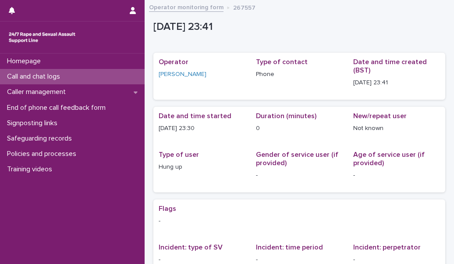
click at [117, 78] on div "Call and chat logs" at bounding box center [72, 76] width 145 height 15
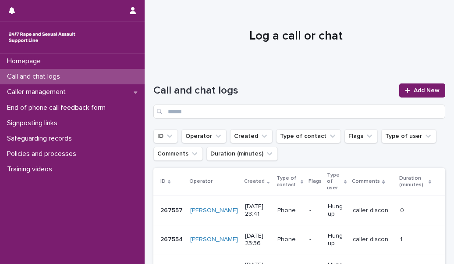
click at [416, 46] on div at bounding box center [296, 33] width 303 height 66
click at [414, 89] on span "Add New" at bounding box center [427, 90] width 26 height 6
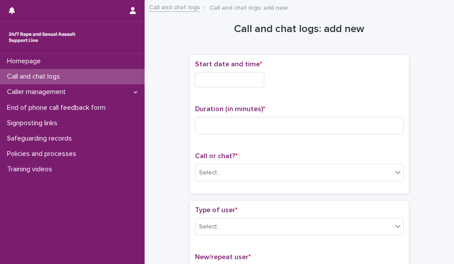
click at [235, 78] on input "text" at bounding box center [229, 79] width 69 height 15
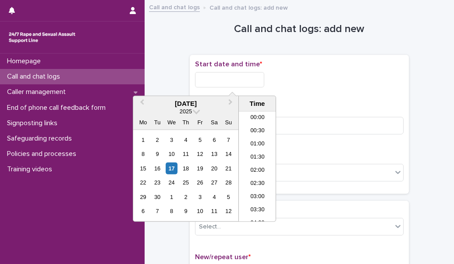
scroll to position [522, 0]
click at [261, 214] on li "23:30" at bounding box center [257, 214] width 37 height 13
type input "**********"
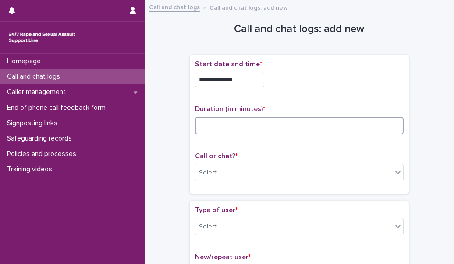
click at [256, 122] on input at bounding box center [299, 126] width 209 height 18
type input "*"
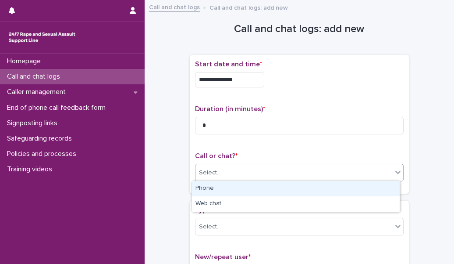
click at [239, 175] on div "Select..." at bounding box center [294, 172] width 197 height 14
click at [247, 186] on div "Phone" at bounding box center [296, 188] width 208 height 15
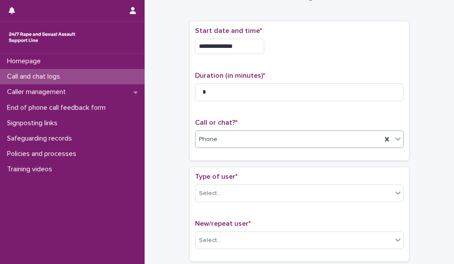
scroll to position [34, 0]
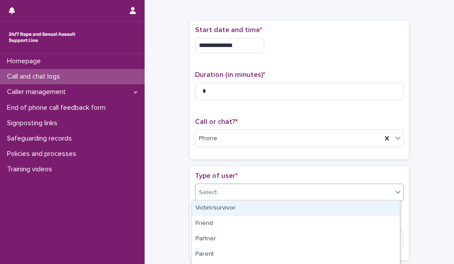
click at [242, 193] on div "Select..." at bounding box center [294, 192] width 197 height 14
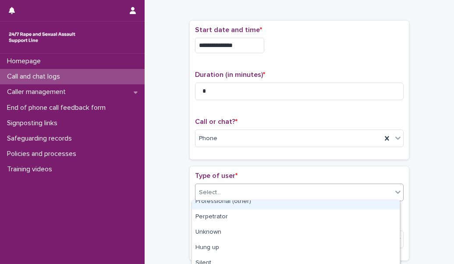
scroll to position [160, 0]
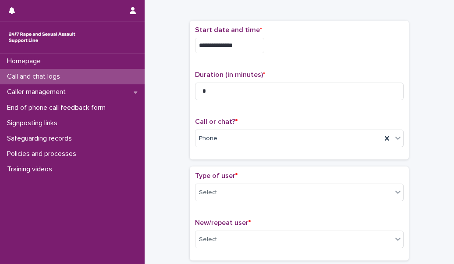
click at [261, 167] on div "Type of user * Select... New/repeat user * Select..." at bounding box center [299, 213] width 219 height 94
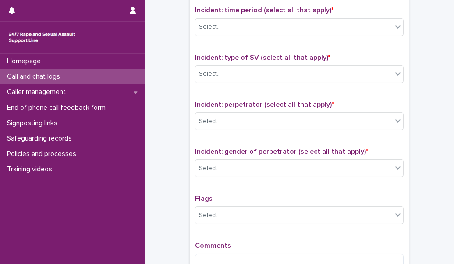
scroll to position [596, 0]
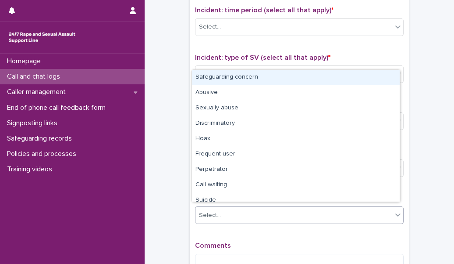
click at [253, 216] on div "Select..." at bounding box center [294, 215] width 197 height 14
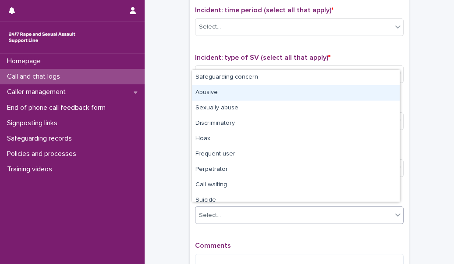
click at [253, 90] on div "Abusive" at bounding box center [296, 92] width 208 height 15
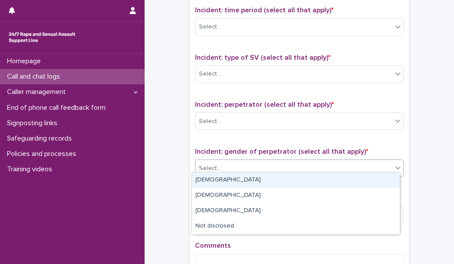
click at [248, 165] on div "Select..." at bounding box center [294, 168] width 197 height 14
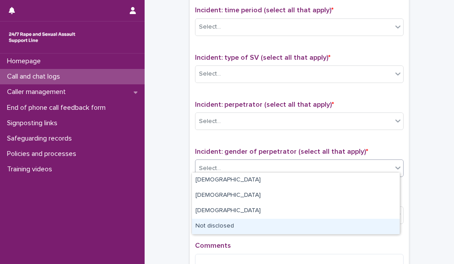
click at [243, 220] on div "Not disclosed" at bounding box center [296, 225] width 208 height 15
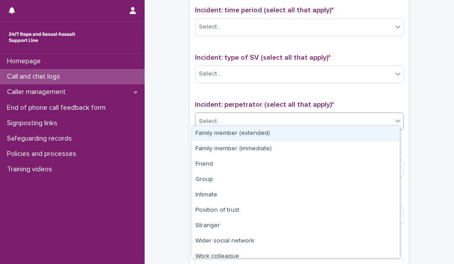
click at [261, 116] on div "Select..." at bounding box center [294, 121] width 197 height 14
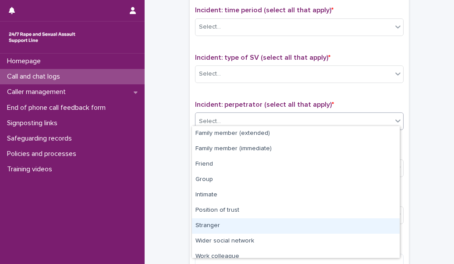
scroll to position [37, 0]
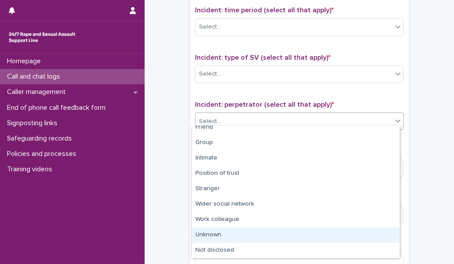
drag, startPoint x: 256, startPoint y: 186, endPoint x: 255, endPoint y: 230, distance: 44.3
click at [255, 230] on div "Unknown" at bounding box center [296, 234] width 208 height 15
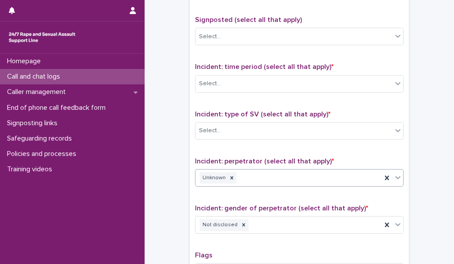
scroll to position [541, 0]
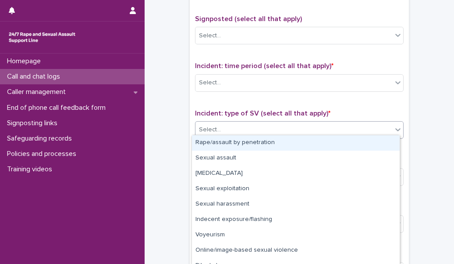
click at [260, 126] on div "Select..." at bounding box center [294, 129] width 197 height 14
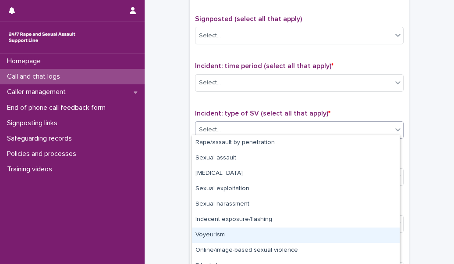
scroll to position [24, 0]
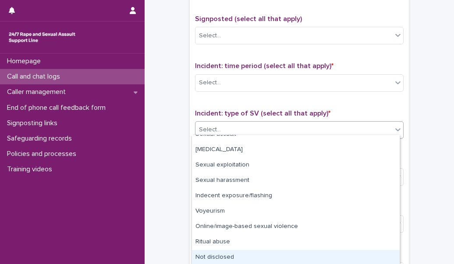
click at [245, 253] on div "Not disclosed" at bounding box center [296, 257] width 208 height 15
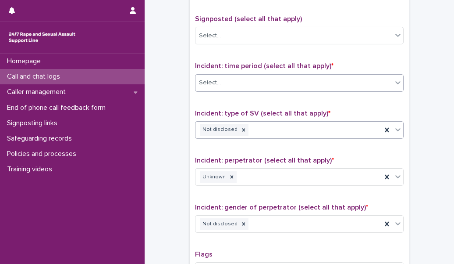
click at [244, 84] on div "Select..." at bounding box center [294, 82] width 197 height 14
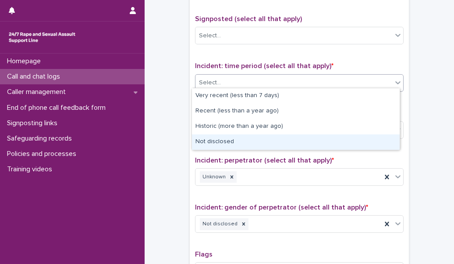
click at [241, 147] on div "Not disclosed" at bounding box center [296, 141] width 208 height 15
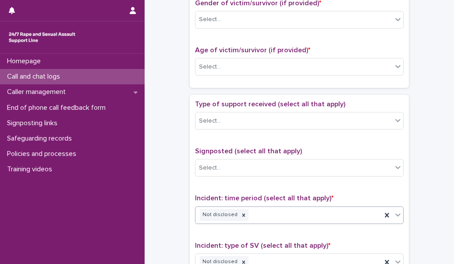
scroll to position [406, 0]
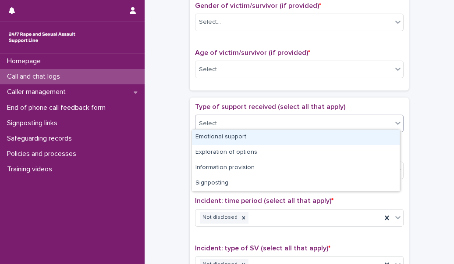
click at [254, 116] on div "Select..." at bounding box center [294, 123] width 197 height 14
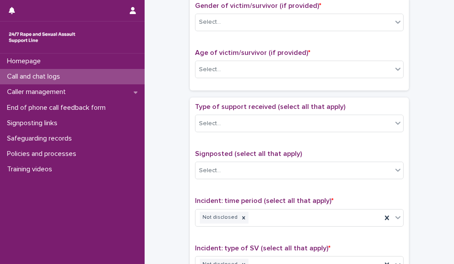
click at [174, 138] on div "**********" at bounding box center [299, 47] width 292 height 896
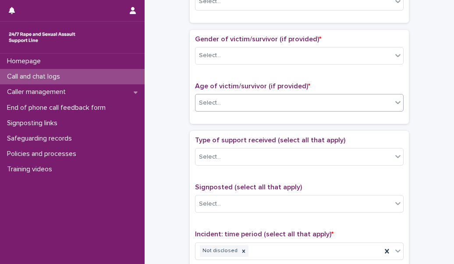
scroll to position [372, 0]
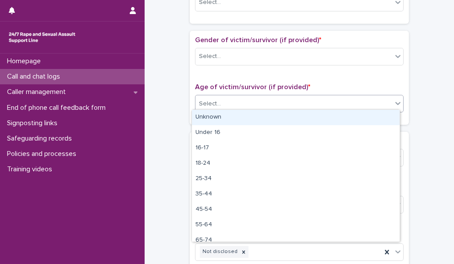
click at [247, 101] on div "Select..." at bounding box center [294, 103] width 197 height 14
click at [252, 122] on div "Unknown" at bounding box center [296, 117] width 208 height 15
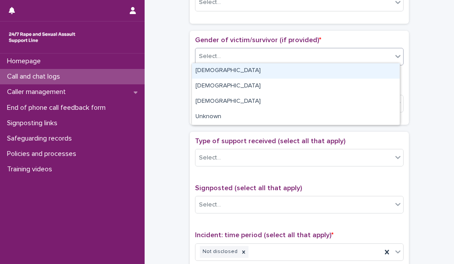
click at [246, 55] on div "Select..." at bounding box center [294, 56] width 197 height 14
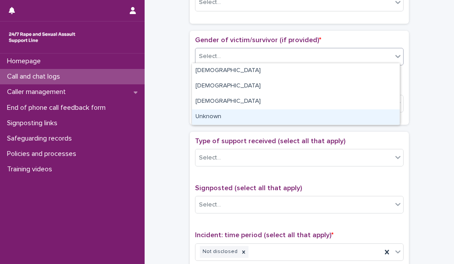
click at [248, 117] on div "Unknown" at bounding box center [296, 116] width 208 height 15
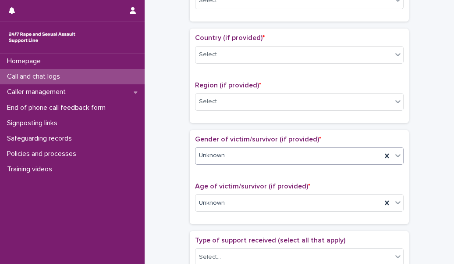
scroll to position [270, 0]
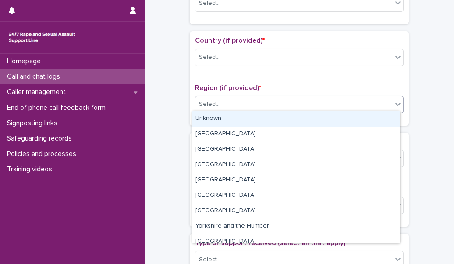
click at [257, 102] on div "Select..." at bounding box center [294, 104] width 197 height 14
click at [256, 119] on div "Unknown" at bounding box center [296, 118] width 208 height 15
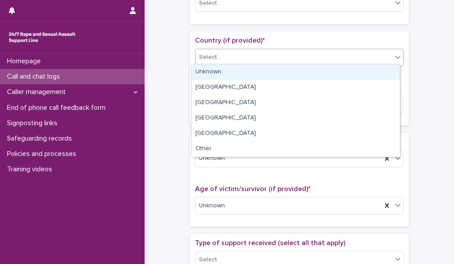
drag, startPoint x: 243, startPoint y: 55, endPoint x: 237, endPoint y: 76, distance: 21.9
click at [237, 76] on body "**********" at bounding box center [227, 132] width 454 height 264
click at [237, 76] on div "Unknown" at bounding box center [296, 71] width 208 height 15
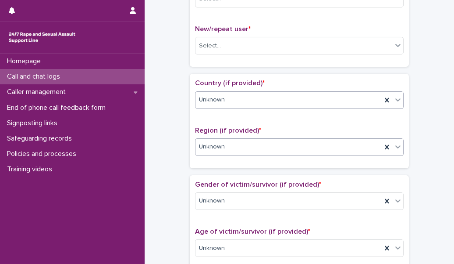
scroll to position [223, 0]
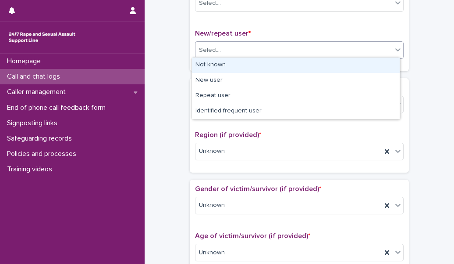
click at [232, 48] on div "Select..." at bounding box center [294, 50] width 197 height 14
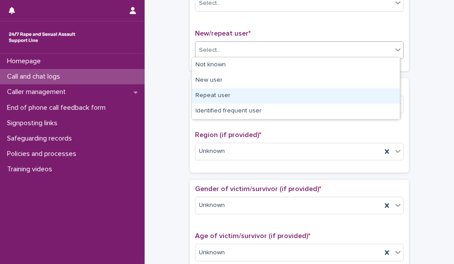
click at [231, 95] on div "Repeat user" at bounding box center [296, 95] width 208 height 15
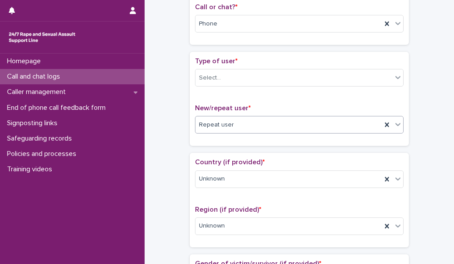
scroll to position [146, 0]
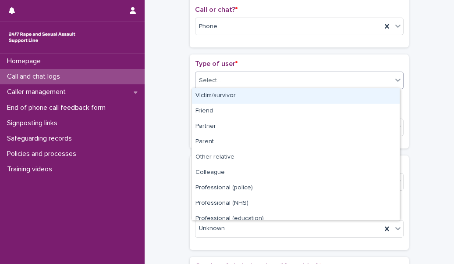
click at [225, 76] on div "Select..." at bounding box center [294, 80] width 197 height 14
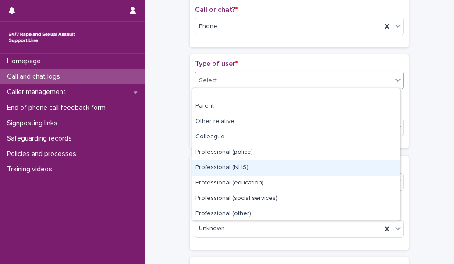
scroll to position [98, 0]
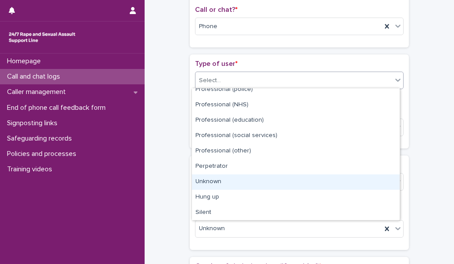
click at [268, 182] on div "Unknown" at bounding box center [296, 181] width 208 height 15
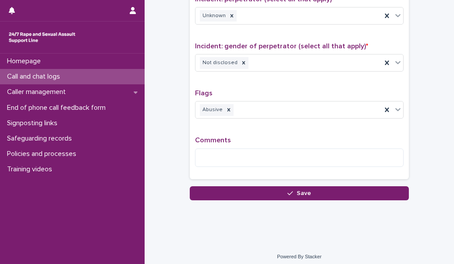
scroll to position [701, 0]
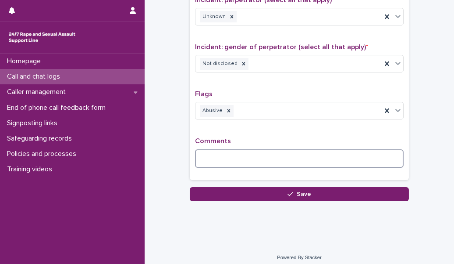
click at [244, 154] on textarea at bounding box center [299, 158] width 209 height 18
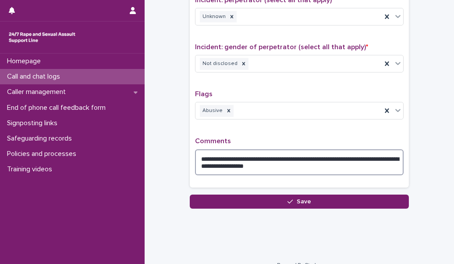
click at [296, 166] on textarea "**********" at bounding box center [299, 162] width 209 height 26
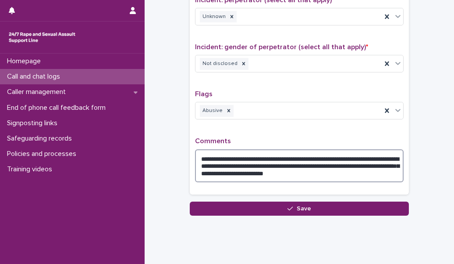
click at [368, 171] on textarea "**********" at bounding box center [299, 165] width 209 height 33
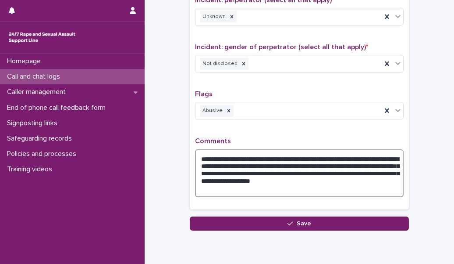
type textarea "**********"
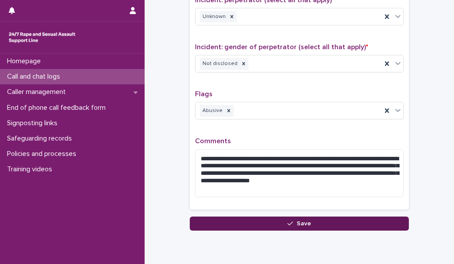
click at [247, 216] on button "Save" at bounding box center [299, 223] width 219 height 14
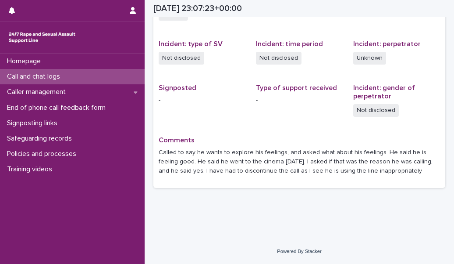
scroll to position [207, 0]
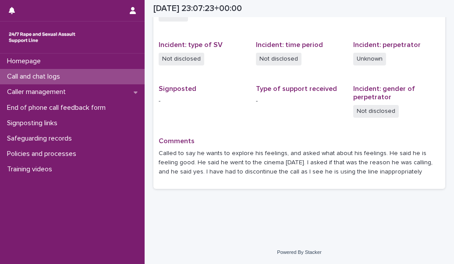
click at [131, 82] on div "Call and chat logs" at bounding box center [72, 76] width 145 height 15
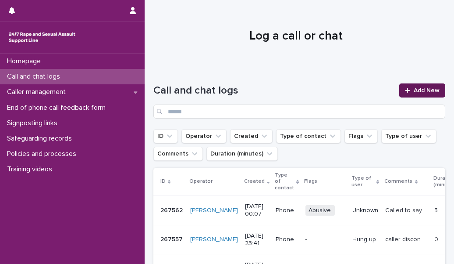
click at [401, 87] on link "Add New" at bounding box center [422, 90] width 46 height 14
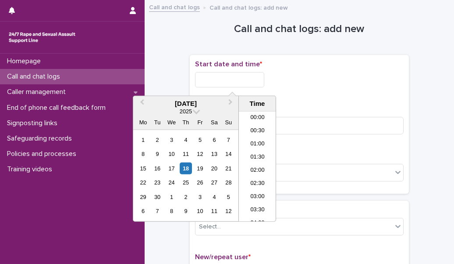
click at [213, 78] on input "text" at bounding box center [229, 79] width 69 height 15
click at [250, 114] on li "00:00" at bounding box center [257, 117] width 37 height 13
type input "**********"
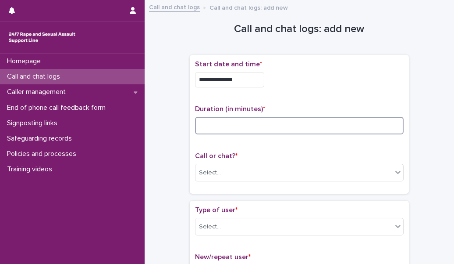
click at [234, 120] on input at bounding box center [299, 126] width 209 height 18
type input "*"
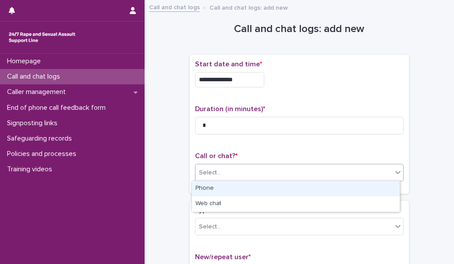
click at [214, 178] on div "Select..." at bounding box center [294, 172] width 197 height 14
click at [214, 191] on div "Phone" at bounding box center [296, 188] width 208 height 15
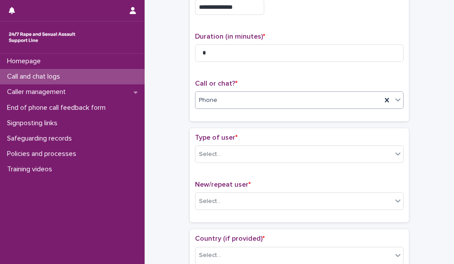
scroll to position [73, 0]
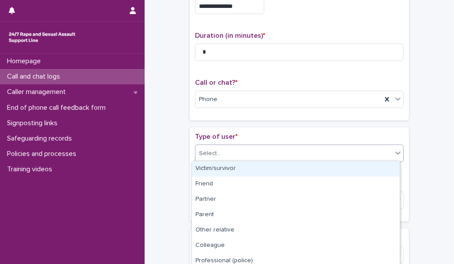
click at [223, 157] on div "Select..." at bounding box center [294, 153] width 197 height 14
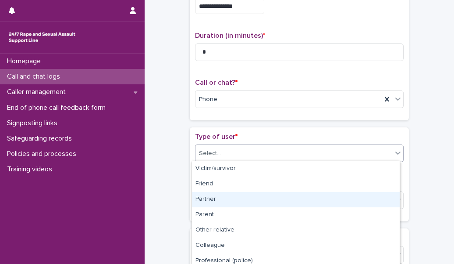
scroll to position [127, 0]
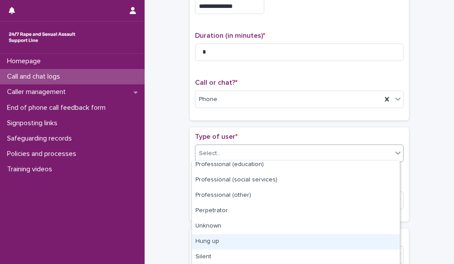
click at [224, 242] on div "Hung up" at bounding box center [296, 241] width 208 height 15
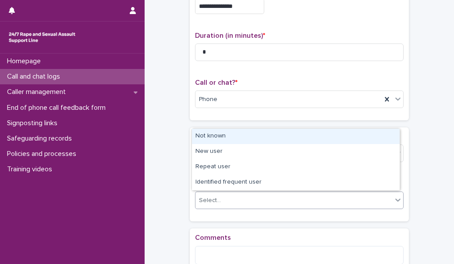
click at [230, 202] on div "Select..." at bounding box center [294, 200] width 197 height 14
click at [221, 135] on div "Not known" at bounding box center [296, 135] width 208 height 15
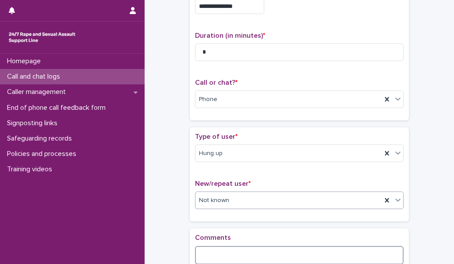
click at [214, 247] on textarea at bounding box center [299, 255] width 209 height 18
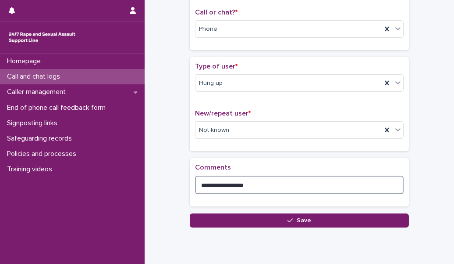
scroll to position [144, 0]
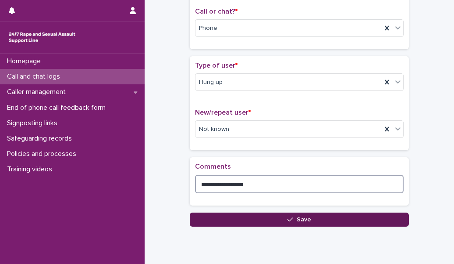
type textarea "**********"
click at [242, 214] on button "Save" at bounding box center [299, 219] width 219 height 14
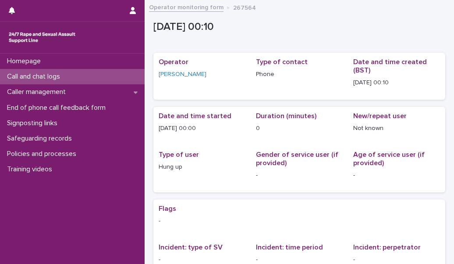
click at [69, 76] on div "Call and chat logs" at bounding box center [72, 76] width 145 height 15
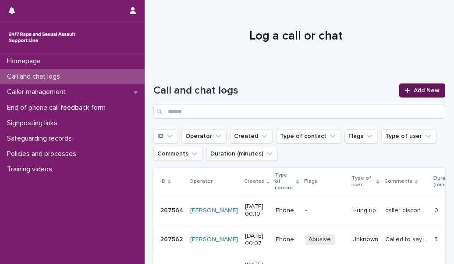
click at [417, 89] on span "Add New" at bounding box center [427, 90] width 26 height 6
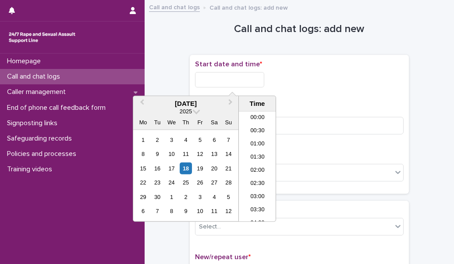
click at [247, 72] on input "text" at bounding box center [229, 79] width 69 height 15
click at [259, 119] on li "00:00" at bounding box center [257, 117] width 37 height 13
type input "**********"
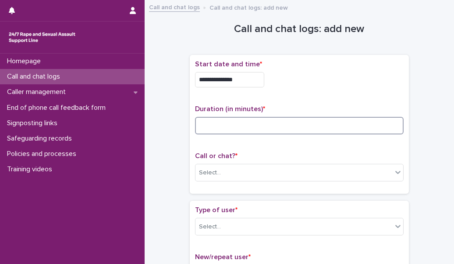
click at [238, 120] on input at bounding box center [299, 126] width 209 height 18
type input "*"
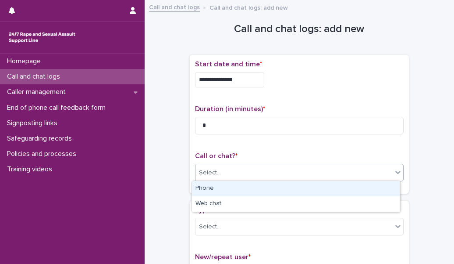
click at [233, 174] on div "Select..." at bounding box center [294, 172] width 197 height 14
click at [228, 187] on div "Phone" at bounding box center [296, 188] width 208 height 15
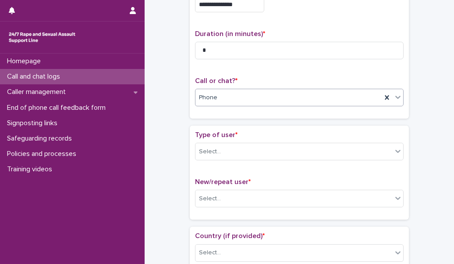
scroll to position [75, 0]
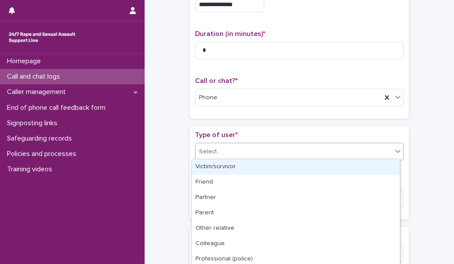
click at [239, 144] on div "Select..." at bounding box center [294, 151] width 197 height 14
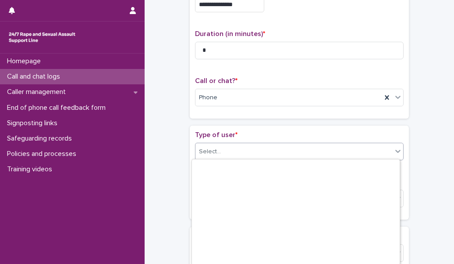
scroll to position [125, 0]
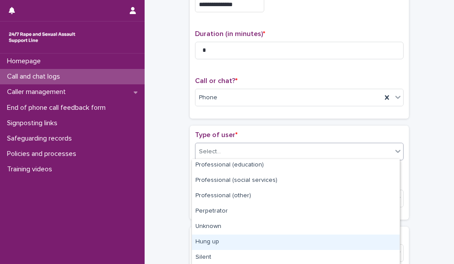
click at [235, 247] on div "Hung up" at bounding box center [296, 241] width 208 height 15
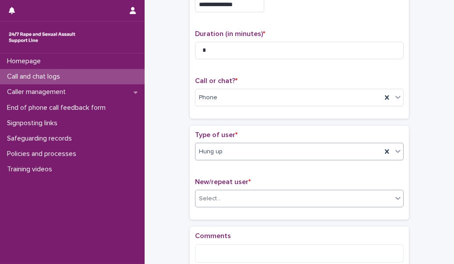
click at [232, 200] on div "Select..." at bounding box center [294, 198] width 197 height 14
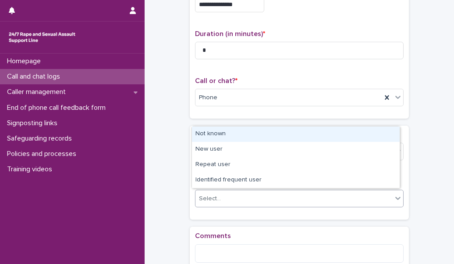
click at [228, 138] on div "Not known" at bounding box center [296, 133] width 208 height 15
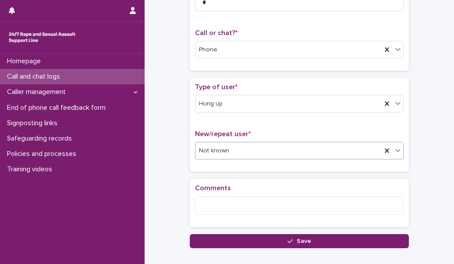
scroll to position [124, 0]
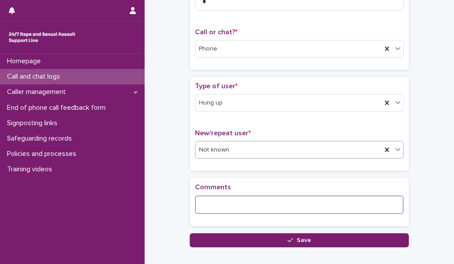
click at [224, 205] on textarea at bounding box center [299, 204] width 209 height 18
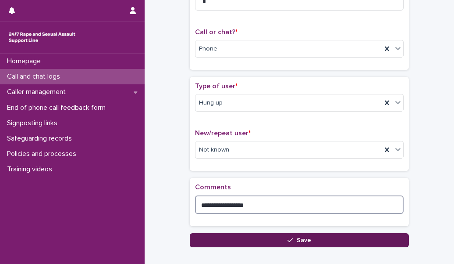
type textarea "**********"
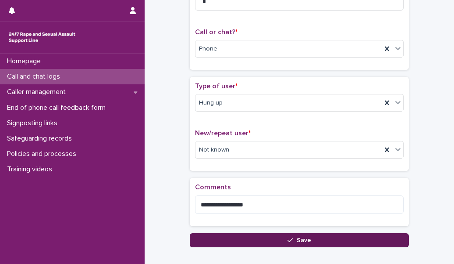
click at [236, 235] on button "Save" at bounding box center [299, 240] width 219 height 14
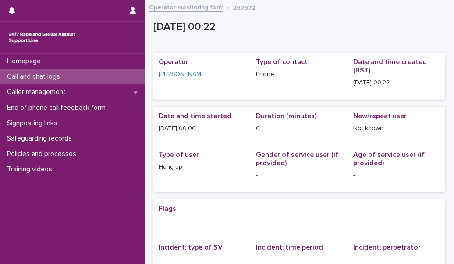
click at [237, 245] on p "Incident: type of SV" at bounding box center [202, 247] width 87 height 8
click at [424, 18] on div "[DATE] 00:22" at bounding box center [299, 29] width 292 height 26
